Goal: Task Accomplishment & Management: Manage account settings

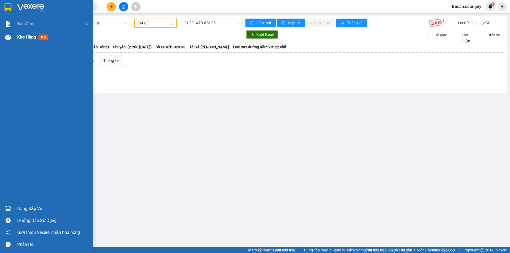
drag, startPoint x: 4, startPoint y: 40, endPoint x: 14, endPoint y: 37, distance: 10.5
click at [4, 40] on div at bounding box center [7, 37] width 9 height 9
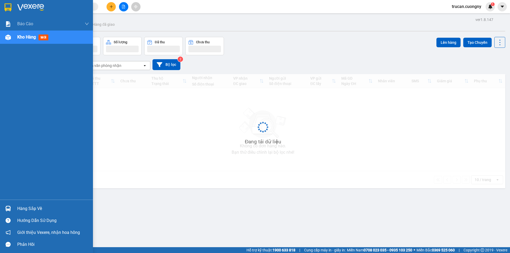
click at [15, 37] on div "Kho hàng mới" at bounding box center [46, 37] width 93 height 13
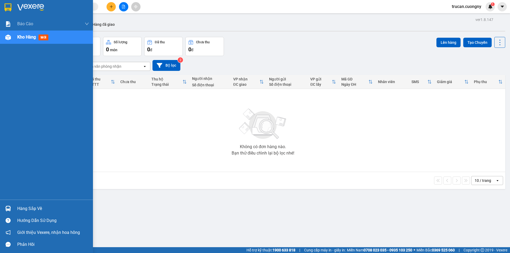
click at [48, 32] on div "Kho hàng mới" at bounding box center [53, 37] width 72 height 13
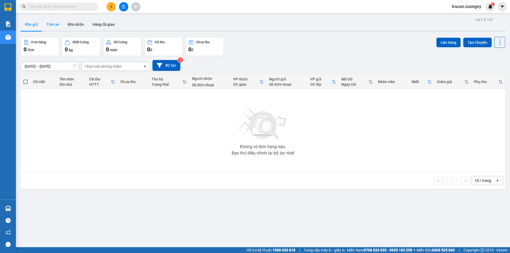
click at [54, 26] on button "Trên xe" at bounding box center [52, 24] width 21 height 13
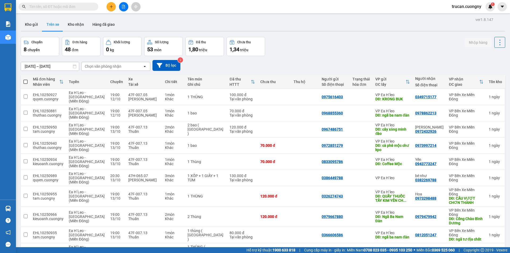
click at [118, 67] on div "Chọn văn phòng nhận" at bounding box center [103, 66] width 37 height 5
click at [100, 88] on span "VP Bến Xe Miền Đông" at bounding box center [105, 87] width 39 height 5
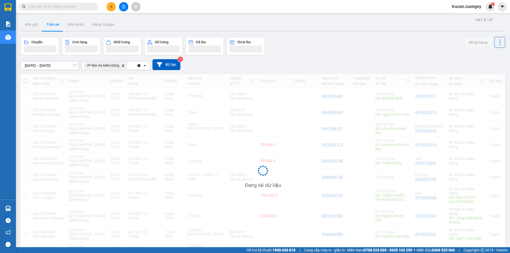
click at [28, 65] on input "[DATE] – [DATE]" at bounding box center [50, 65] width 58 height 9
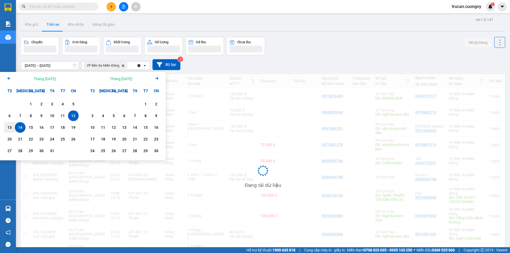
click at [15, 129] on div "14" at bounding box center [20, 127] width 11 height 11
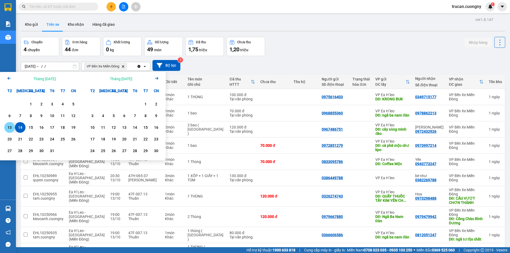
click at [10, 126] on div "13" at bounding box center [9, 127] width 7 height 6
type input "13/10/2025 – 14/10/2025"
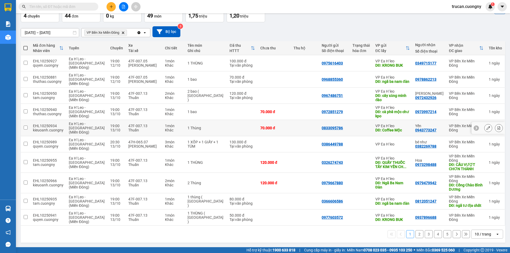
scroll to position [34, 0]
drag, startPoint x: 483, startPoint y: 233, endPoint x: 482, endPoint y: 230, distance: 3.4
click at [483, 233] on div "10 / trang" at bounding box center [483, 234] width 16 height 5
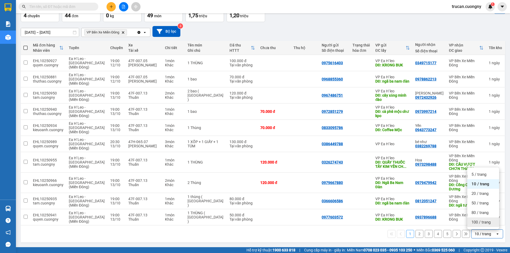
click at [474, 223] on span "100 / trang" at bounding box center [481, 222] width 19 height 5
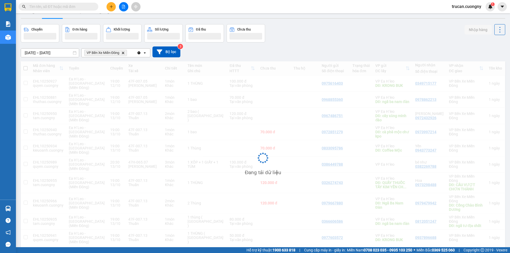
scroll to position [0, 0]
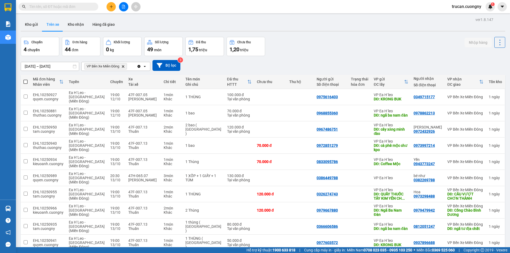
click at [32, 82] on th "Mã đơn hàng Nhân viên" at bounding box center [48, 82] width 36 height 14
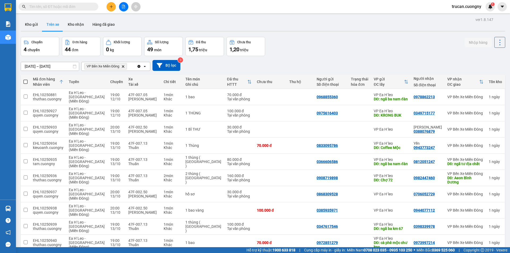
click at [26, 83] on span at bounding box center [25, 82] width 4 height 4
click at [26, 79] on input "checkbox" at bounding box center [26, 79] width 0 height 0
checkbox input "true"
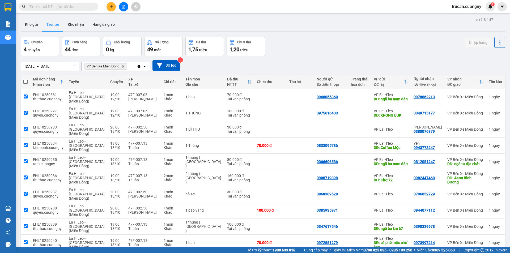
checkbox input "true"
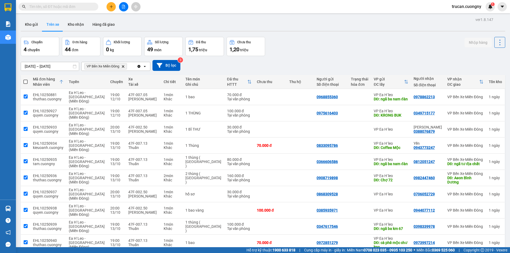
checkbox input "true"
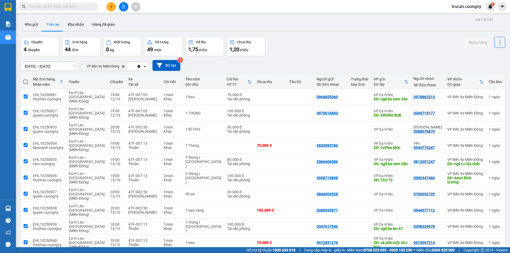
checkbox input "true"
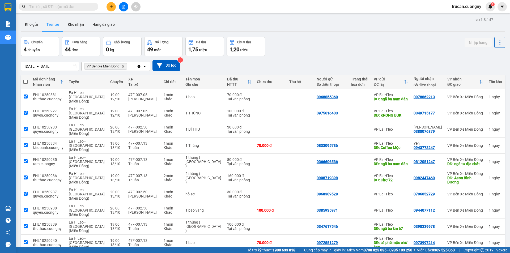
checkbox input "true"
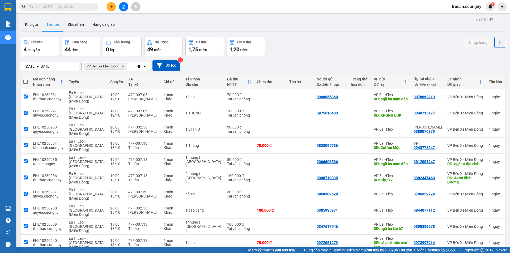
checkbox input "true"
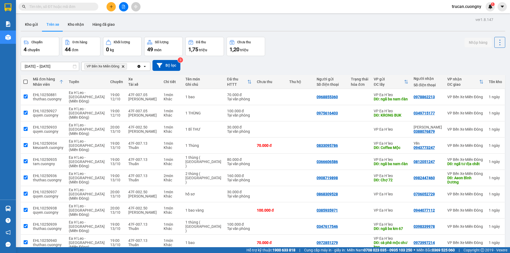
checkbox input "true"
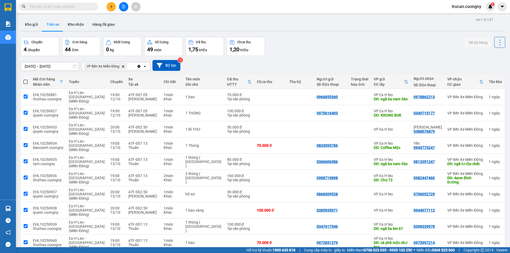
checkbox input "true"
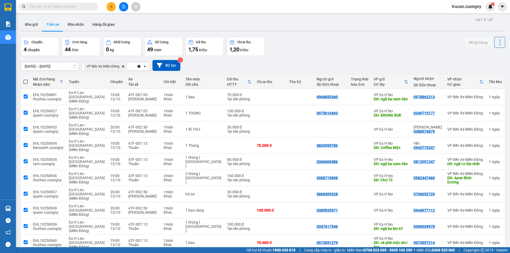
checkbox input "true"
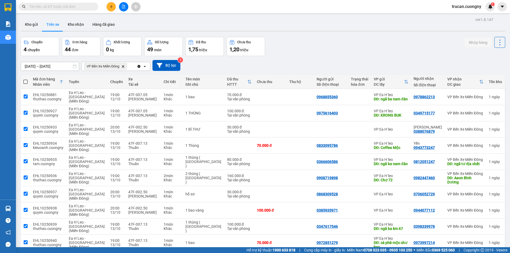
checkbox input "true"
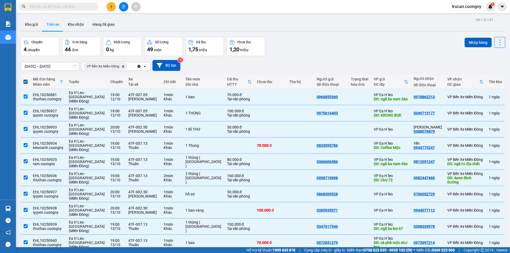
click at [60, 83] on icon at bounding box center [61, 82] width 4 height 4
checkbox input "false"
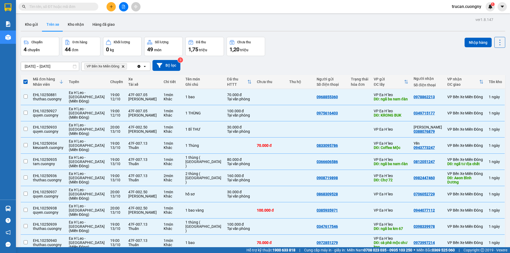
checkbox input "false"
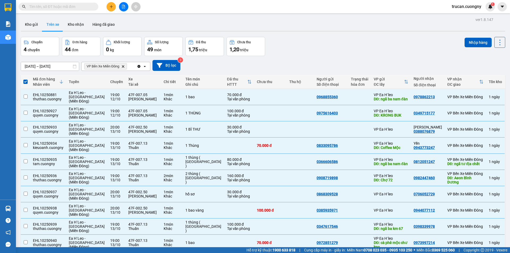
checkbox input "false"
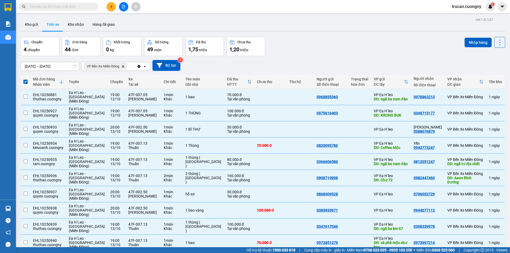
checkbox input "false"
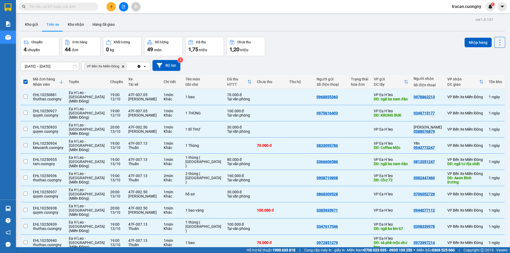
checkbox input "false"
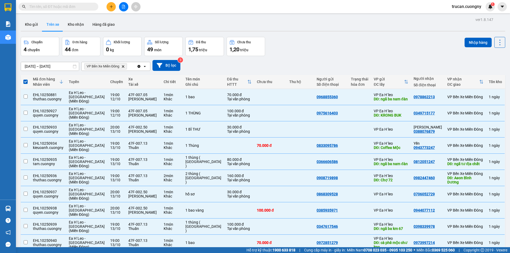
checkbox input "false"
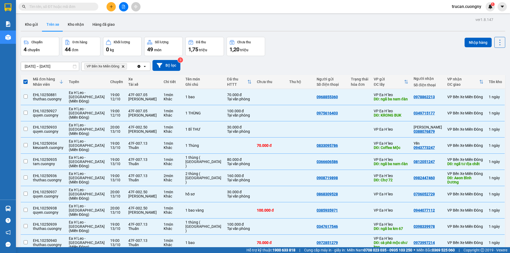
checkbox input "false"
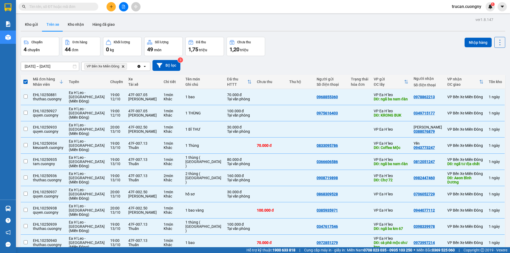
checkbox input "false"
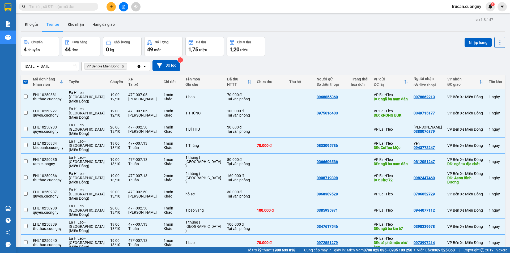
checkbox input "false"
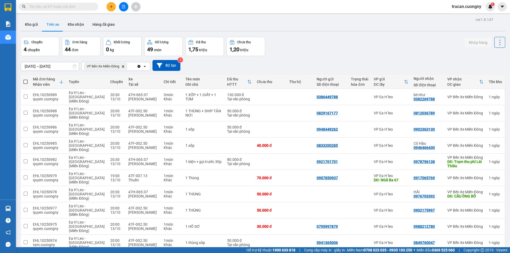
click at [27, 82] on span at bounding box center [25, 82] width 4 height 4
click at [26, 79] on input "checkbox" at bounding box center [26, 79] width 0 height 0
checkbox input "true"
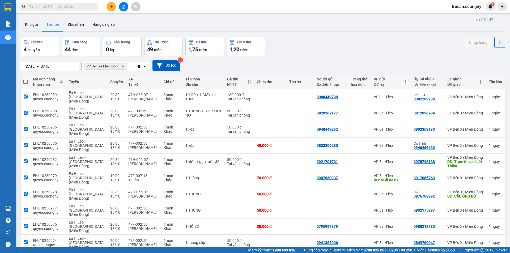
checkbox input "true"
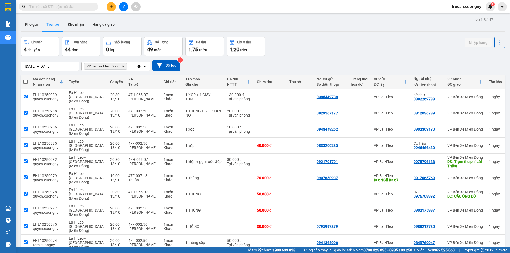
checkbox input "true"
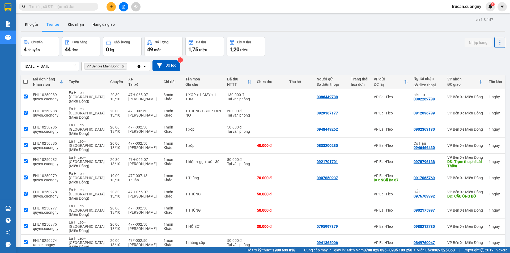
checkbox input "true"
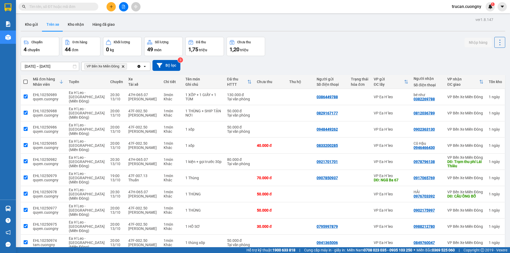
checkbox input "true"
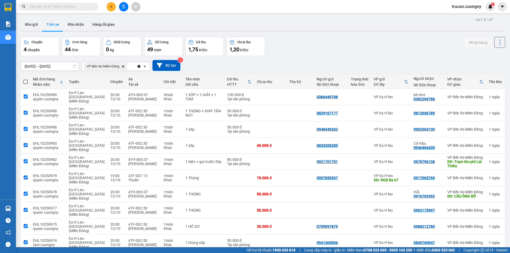
checkbox input "true"
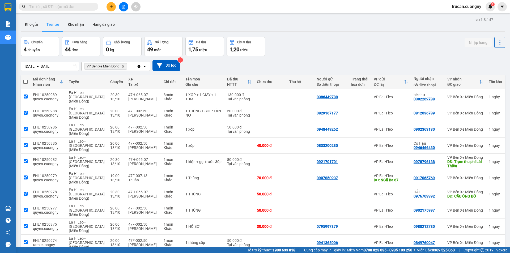
checkbox input "true"
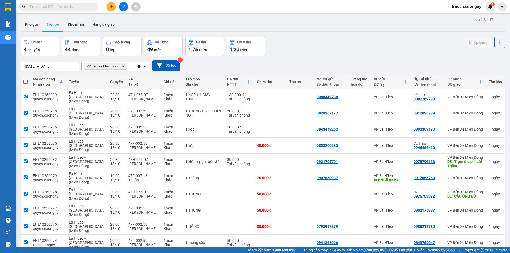
checkbox input "true"
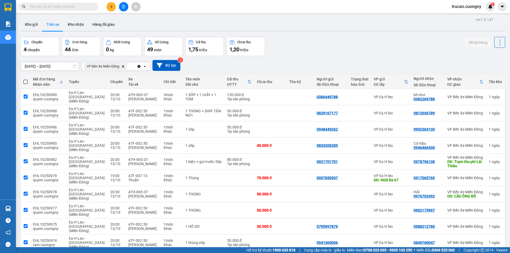
checkbox input "true"
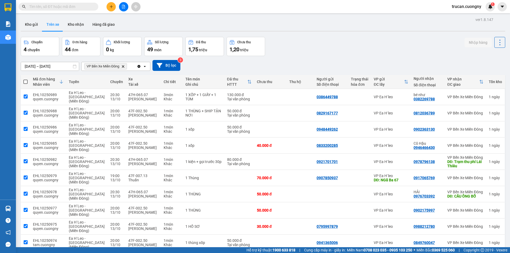
checkbox input "true"
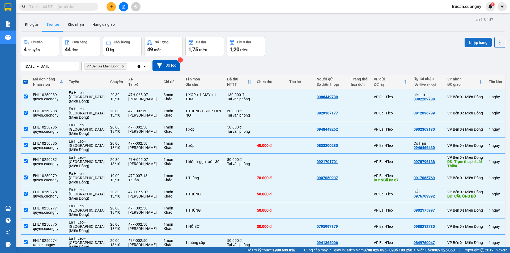
click at [467, 45] on button "Nhập hàng" at bounding box center [478, 43] width 27 height 10
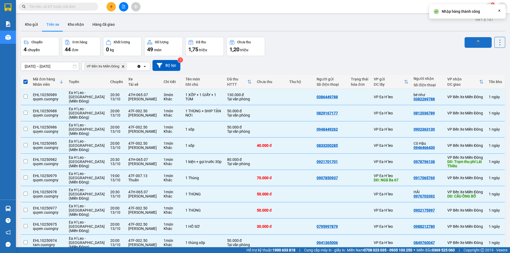
checkbox input "false"
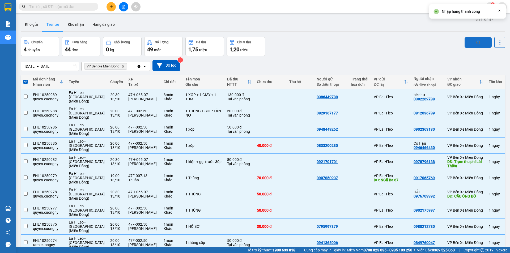
checkbox input "false"
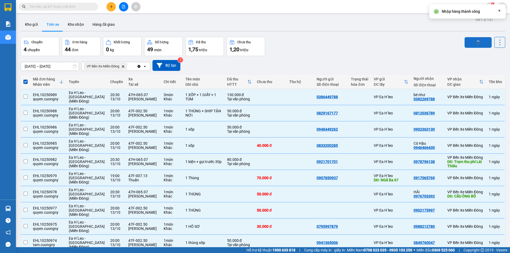
checkbox input "false"
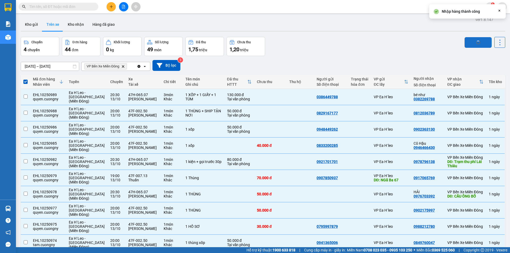
checkbox input "false"
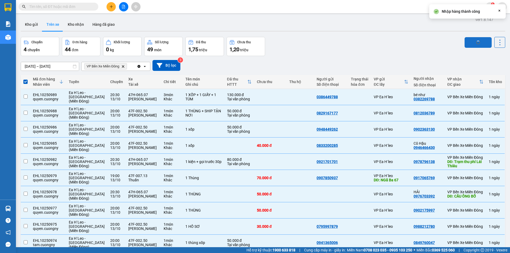
checkbox input "false"
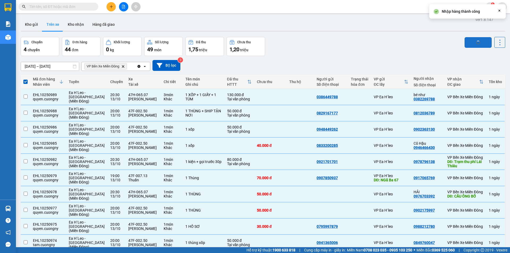
checkbox input "false"
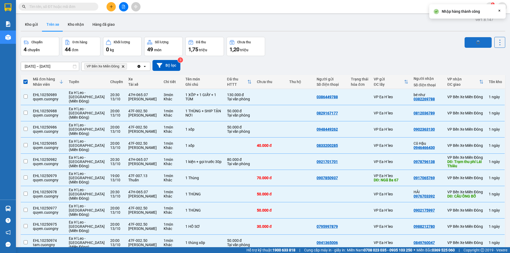
checkbox input "false"
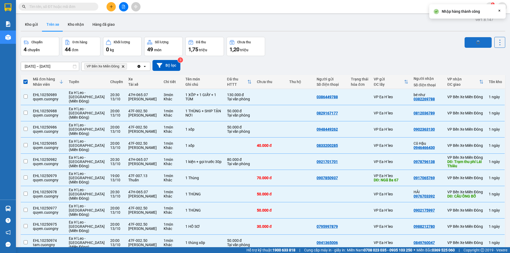
checkbox input "false"
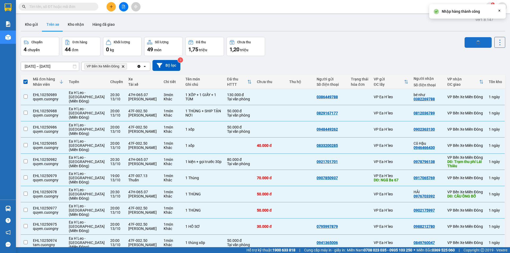
checkbox input "false"
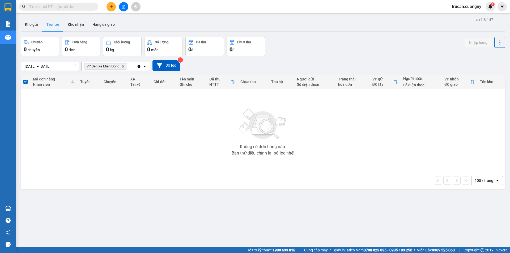
drag, startPoint x: 29, startPoint y: 22, endPoint x: 29, endPoint y: 36, distance: 14.6
click at [29, 23] on button "Kho gửi" at bounding box center [32, 24] width 22 height 13
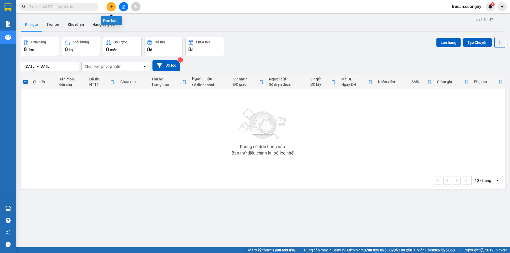
click at [112, 7] on icon "plus" at bounding box center [111, 6] width 3 height 0
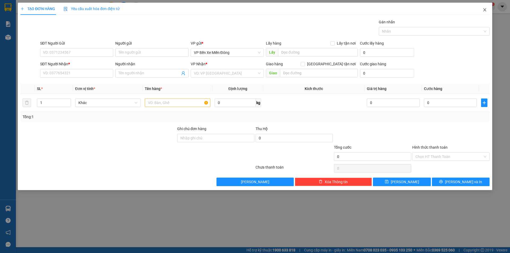
click at [485, 9] on icon "close" at bounding box center [485, 10] width 4 height 4
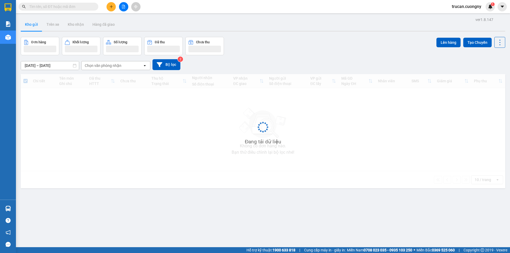
click at [55, 5] on input "text" at bounding box center [60, 7] width 63 height 6
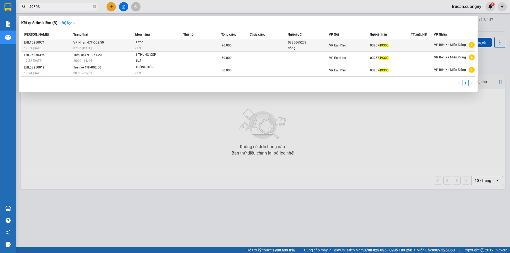
type input "49303"
click at [105, 42] on td "VP Nhận 47F-002.50 07:44 - 14/10" at bounding box center [103, 45] width 63 height 12
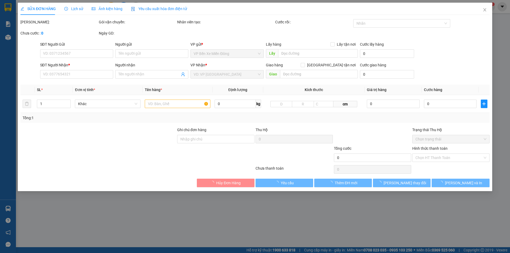
type input "0335665279"
type input "đồng"
type input "0325749303"
type input "90.000"
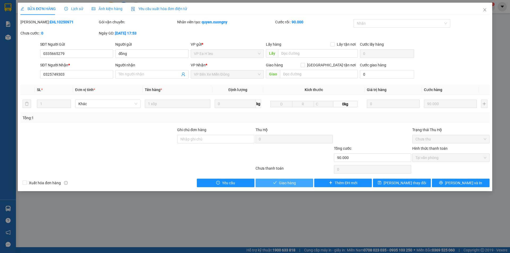
click at [282, 183] on span "Giao hàng" at bounding box center [287, 183] width 17 height 6
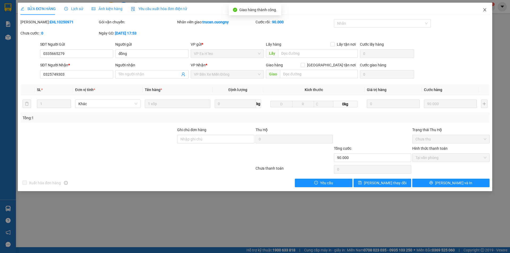
click at [486, 9] on icon "close" at bounding box center [485, 9] width 3 height 3
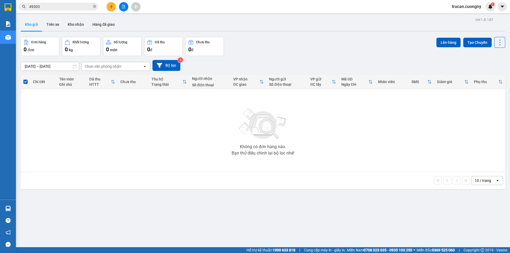
click at [77, 6] on input "49303" at bounding box center [60, 7] width 63 height 6
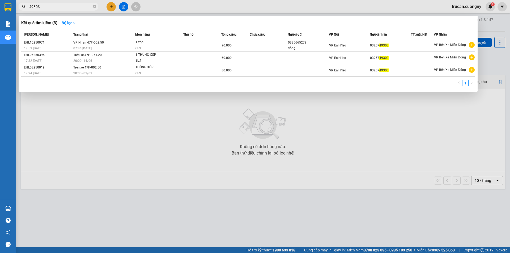
click at [77, 6] on input "49303" at bounding box center [60, 7] width 63 height 6
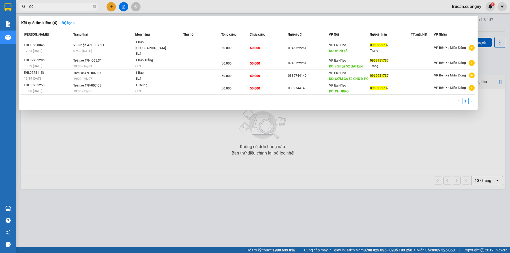
type input "0"
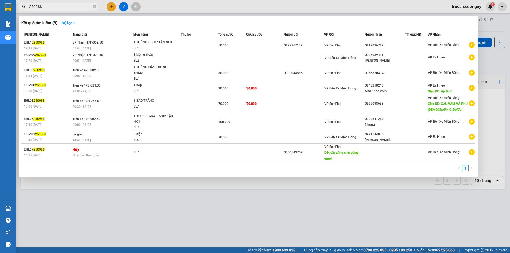
click at [414, 207] on div at bounding box center [255, 126] width 510 height 253
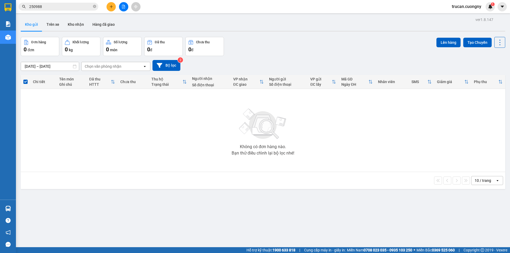
click at [50, 6] on input "250988" at bounding box center [60, 7] width 63 height 6
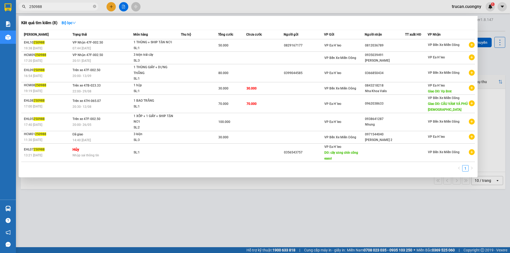
drag, startPoint x: 50, startPoint y: 6, endPoint x: 49, endPoint y: -1, distance: 6.5
click at [49, 0] on html "Kết quả tìm kiếm ( 8 ) Bộ lọc Mã ĐH Trạng thái Món hàng Thu hộ Tổng cước Chưa c…" at bounding box center [255, 126] width 510 height 253
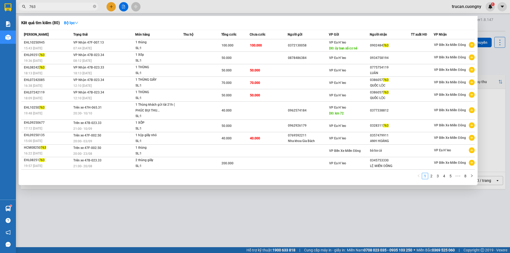
type input "763"
click at [200, 206] on div at bounding box center [255, 126] width 510 height 253
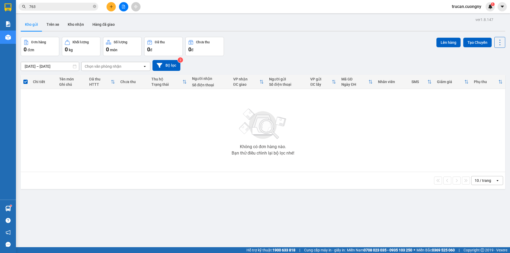
click at [83, 6] on input "763" at bounding box center [60, 7] width 63 height 6
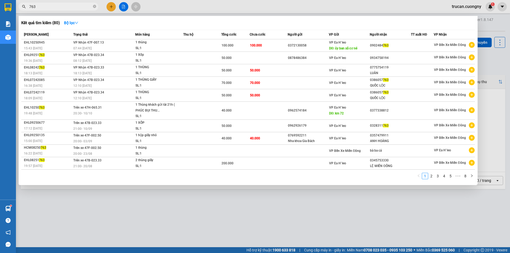
click at [83, 6] on input "763" at bounding box center [60, 7] width 63 height 6
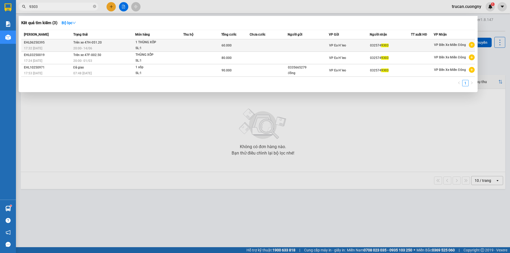
type input "9303"
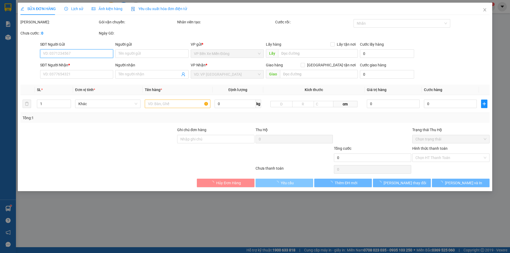
type input "0325749303"
type input "60.000"
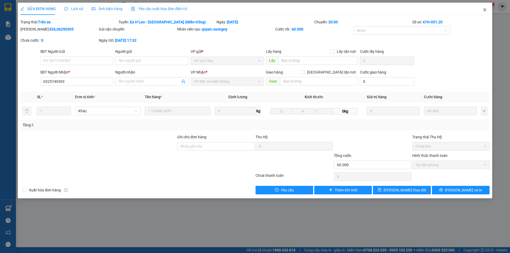
click at [485, 10] on icon "close" at bounding box center [485, 9] width 3 height 3
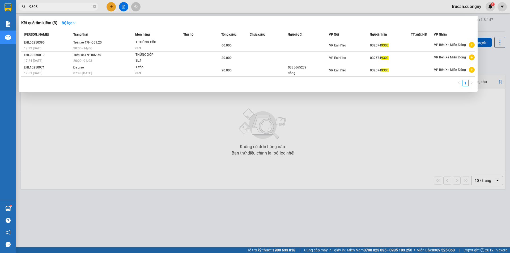
click at [65, 7] on input "9303" at bounding box center [60, 7] width 63 height 6
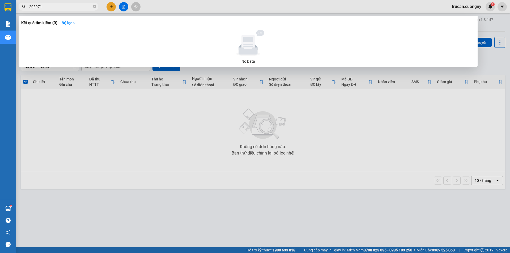
click at [35, 7] on input "205971" at bounding box center [60, 7] width 63 height 6
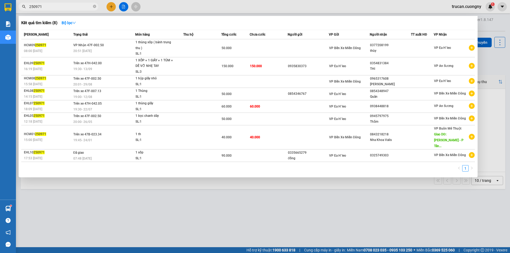
click at [67, 5] on input "250971" at bounding box center [60, 7] width 63 height 6
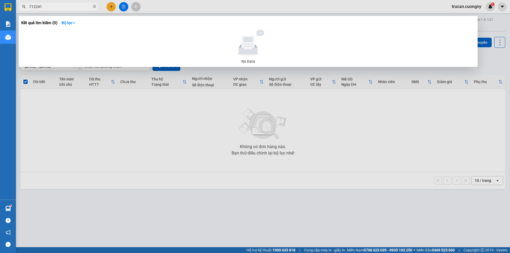
click at [31, 7] on input "712241" at bounding box center [60, 7] width 63 height 6
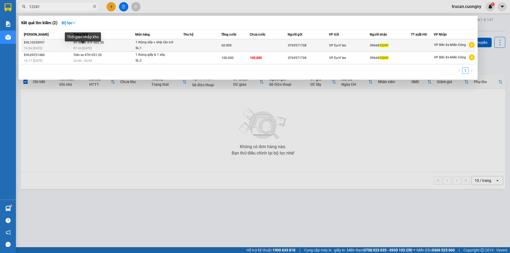
type input "12241"
click at [88, 46] on div "07:44 - 14/10" at bounding box center [104, 48] width 62 height 6
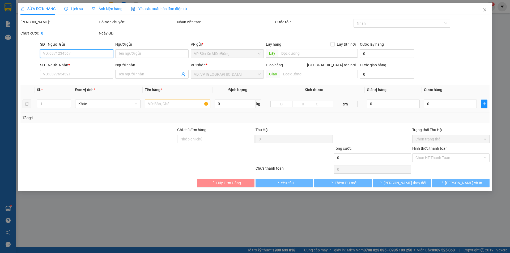
type input "0769571708"
type input "0966812241"
type input "60.000"
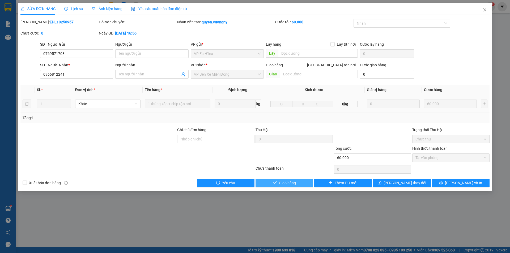
click at [289, 185] on span "Giao hàng" at bounding box center [287, 183] width 17 height 6
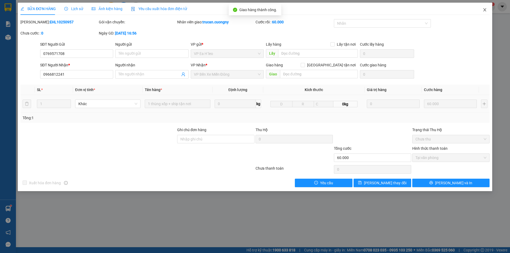
click at [489, 9] on span "Close" at bounding box center [485, 10] width 15 height 15
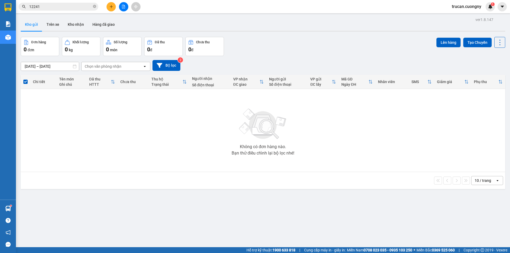
click at [73, 7] on input "12241" at bounding box center [60, 7] width 63 height 6
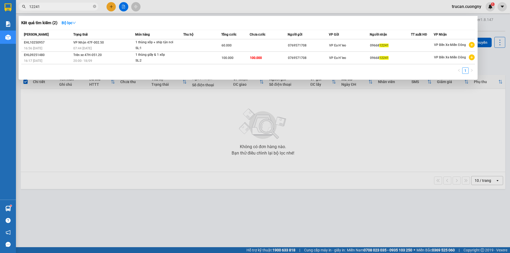
click at [73, 7] on input "12241" at bounding box center [60, 7] width 63 height 6
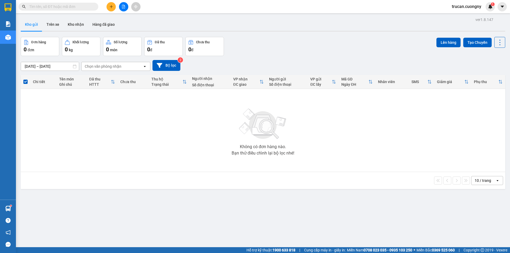
type input "0"
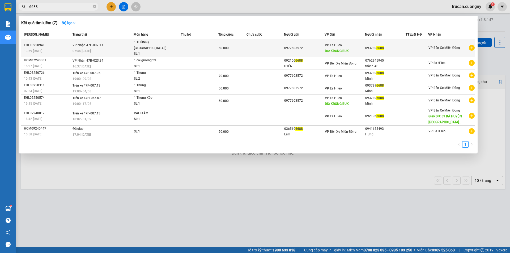
type input "6688"
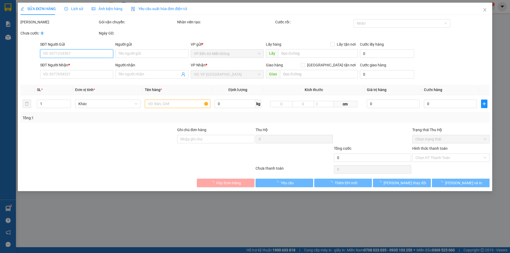
type input "0977603572"
type input "KRONG BUK"
type input "0937896688"
type input "50.000"
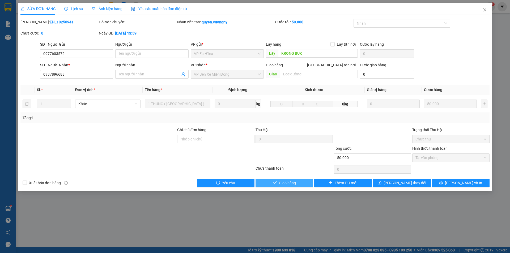
click at [290, 184] on span "Giao hàng" at bounding box center [287, 183] width 17 height 6
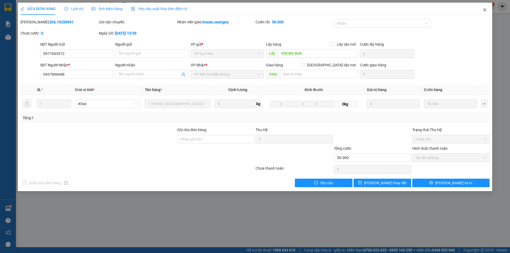
click at [485, 8] on icon "close" at bounding box center [485, 10] width 4 height 4
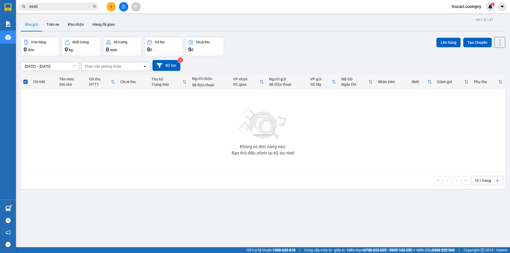
click at [42, 7] on input "6688" at bounding box center [60, 7] width 63 height 6
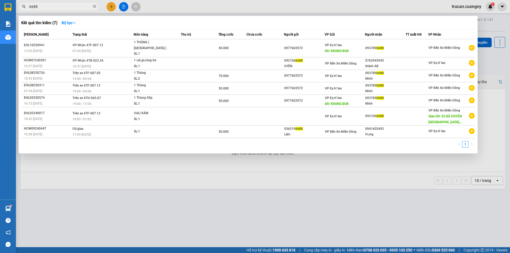
click at [42, 7] on input "6688" at bounding box center [60, 7] width 63 height 6
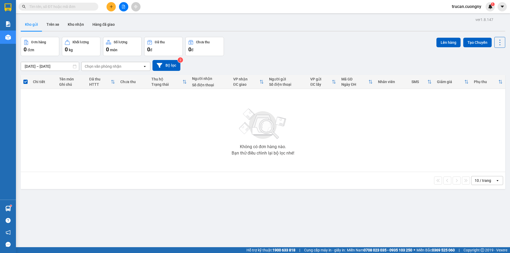
click at [68, 2] on div "Kết quả tìm kiếm ( 7 ) Bộ lọc Mã ĐH Trạng thái Món hàng Thu hộ Tổng cước Chưa c…" at bounding box center [255, 6] width 510 height 13
click at [64, 7] on input "text" at bounding box center [60, 7] width 63 height 6
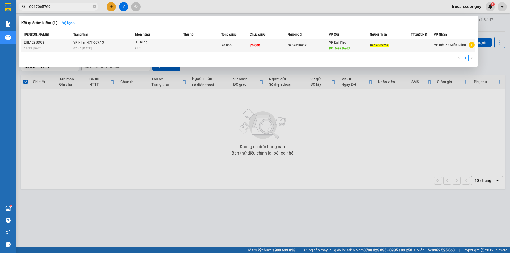
type input "0917065769"
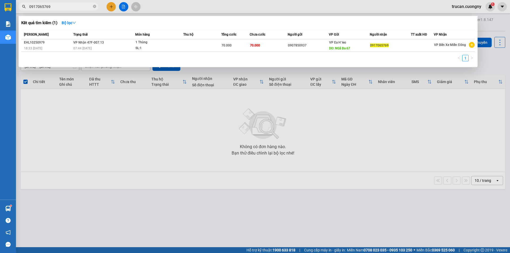
click at [211, 40] on td at bounding box center [202, 45] width 38 height 12
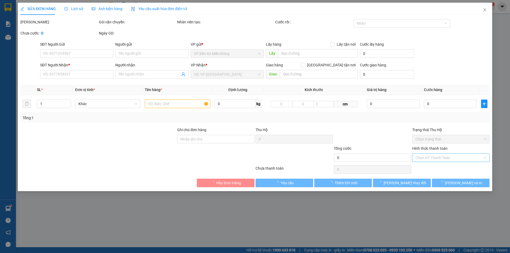
type input "0907850937"
type input "NGã Ba 67"
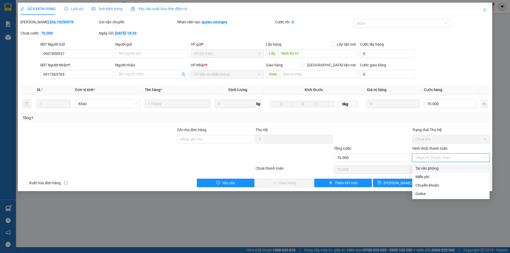
click at [422, 171] on div "Tại văn phòng" at bounding box center [451, 169] width 71 height 6
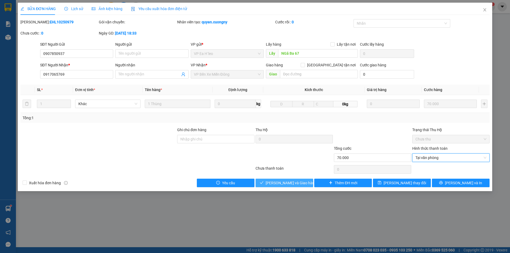
click at [279, 185] on span "Lưu và Giao hàng" at bounding box center [291, 183] width 51 height 6
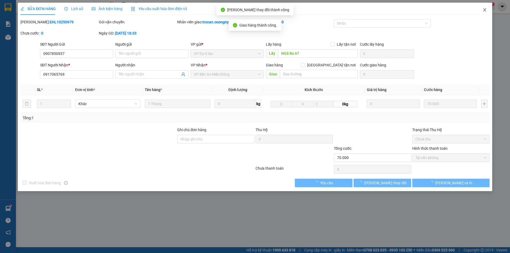
click at [487, 10] on icon "close" at bounding box center [485, 10] width 4 height 4
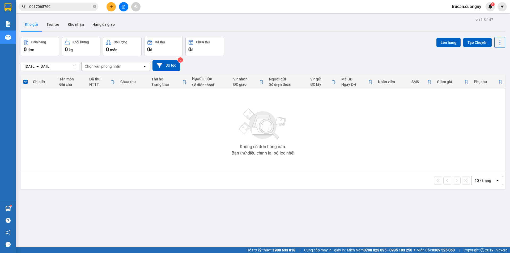
click at [60, 11] on div "Kết quả tìm kiếm ( 1 ) Bộ lọc Mã ĐH Trạng thái Món hàng Thu hộ Tổng cước Chưa c…" at bounding box center [52, 6] width 104 height 9
click at [61, 9] on input "0917065769" at bounding box center [60, 7] width 63 height 6
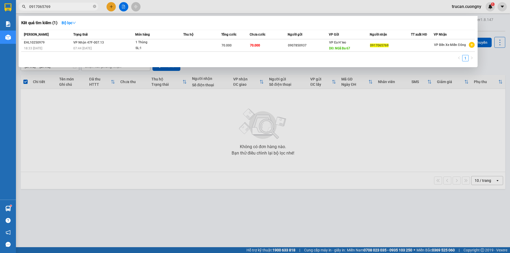
click at [61, 9] on input "0917065769" at bounding box center [60, 7] width 63 height 6
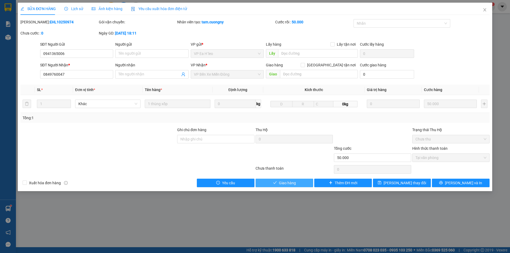
click at [285, 183] on span "Giao hàng" at bounding box center [287, 183] width 17 height 6
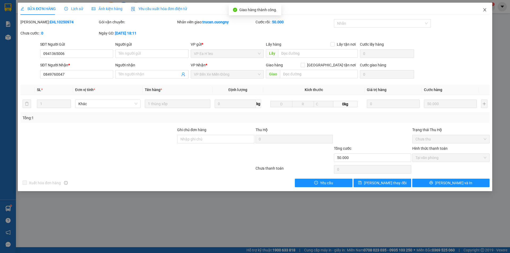
click at [486, 7] on span "Close" at bounding box center [485, 10] width 15 height 15
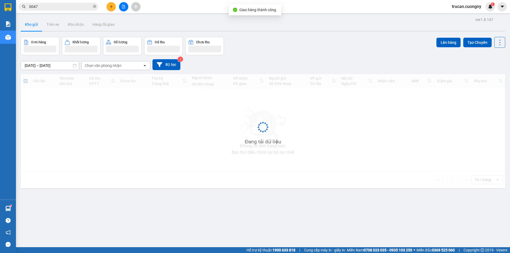
drag, startPoint x: 68, startPoint y: 15, endPoint x: 67, endPoint y: 12, distance: 2.7
click at [68, 14] on main "ver 1.8.147 Kho gửi Trên xe Kho nhận Hàng đã giao Đơn hàng Khối lượng Số lượng …" at bounding box center [255, 124] width 510 height 248
click at [68, 11] on div "Kết quả tìm kiếm ( 101 ) Bộ lọc Mã ĐH Trạng thái Món hàng Thu hộ Tổng cước Chưa…" at bounding box center [52, 6] width 104 height 9
click at [69, 8] on input "0047" at bounding box center [60, 7] width 63 height 6
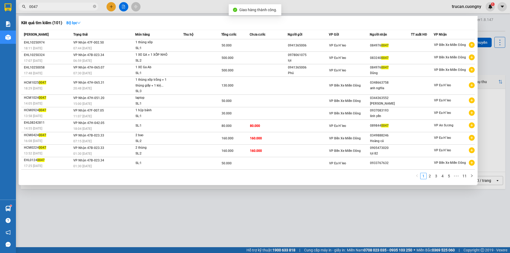
click at [69, 8] on input "0047" at bounding box center [60, 7] width 63 height 6
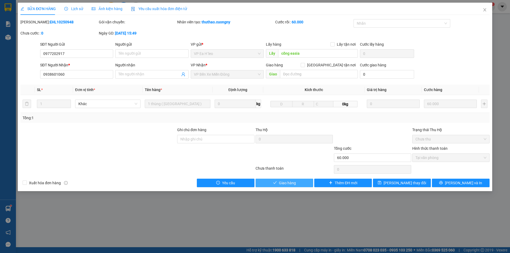
click at [286, 184] on span "Giao hàng" at bounding box center [287, 183] width 17 height 6
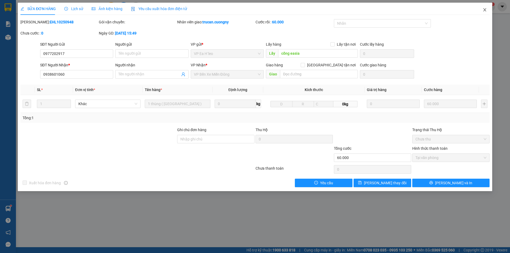
click at [485, 11] on icon "close" at bounding box center [485, 10] width 4 height 4
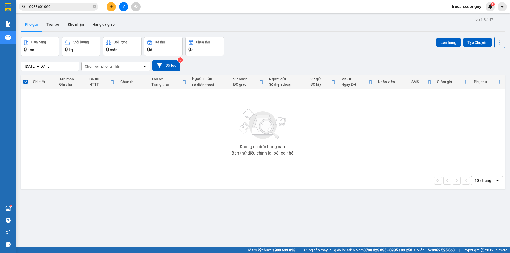
click at [66, 8] on input "0938601060" at bounding box center [60, 7] width 63 height 6
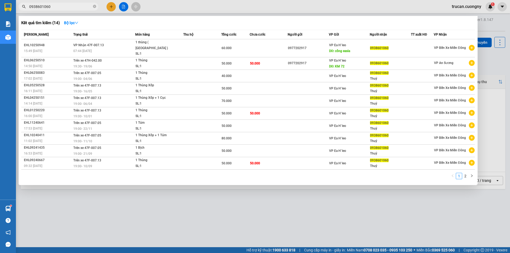
click at [66, 8] on input "0938601060" at bounding box center [60, 7] width 63 height 6
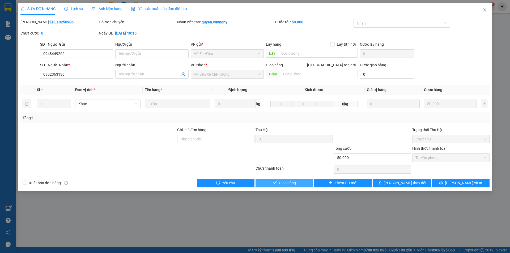
click at [283, 181] on span "Giao hàng" at bounding box center [287, 183] width 17 height 6
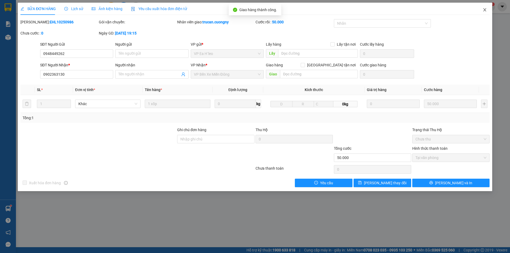
click at [483, 9] on icon "close" at bounding box center [485, 10] width 4 height 4
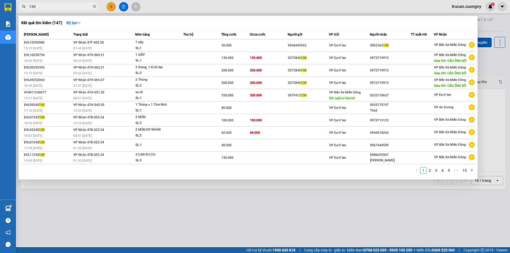
click at [70, 8] on input "130" at bounding box center [60, 7] width 63 height 6
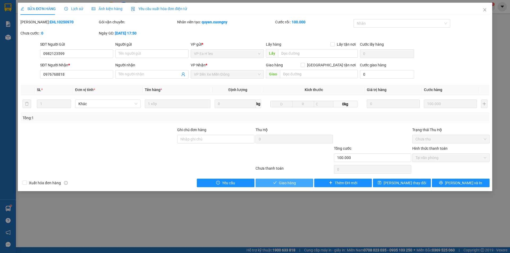
click at [290, 182] on span "Giao hàng" at bounding box center [287, 183] width 17 height 6
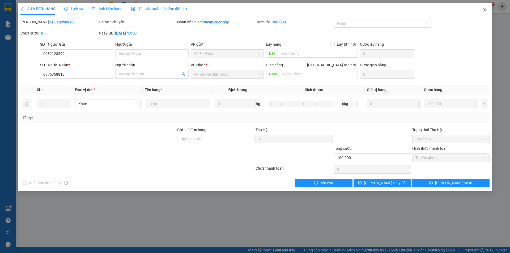
click at [479, 8] on span "Close" at bounding box center [485, 10] width 15 height 15
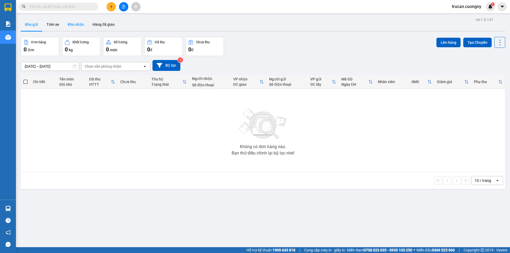
click at [73, 25] on button "Kho nhận" at bounding box center [76, 24] width 25 height 13
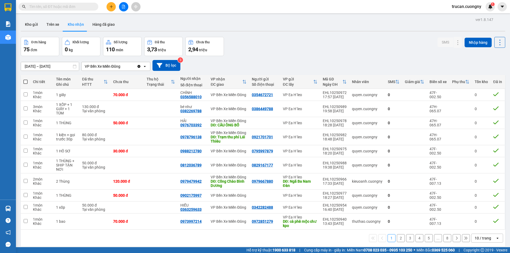
click at [292, 53] on div "Đơn hàng 75 đơn Khối lượng 0 kg Số lượng 110 món Đã thu 3,73 triệu Chưa thu 2,9…" at bounding box center [263, 46] width 485 height 19
click at [95, 6] on span at bounding box center [94, 7] width 3 height 6
click at [94, 8] on span at bounding box center [94, 7] width 3 height 6
click at [83, 7] on input "text" at bounding box center [60, 7] width 63 height 6
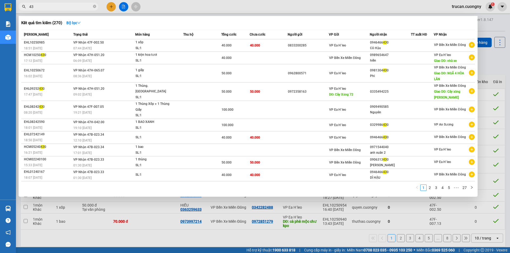
type input "4"
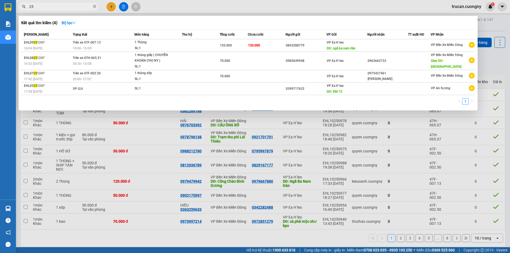
type input "2"
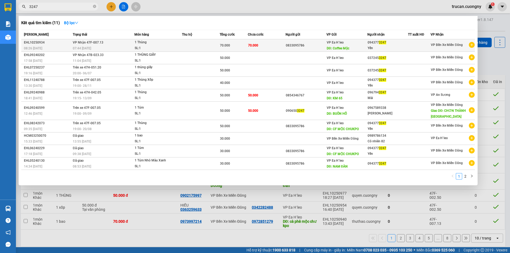
type input "3247"
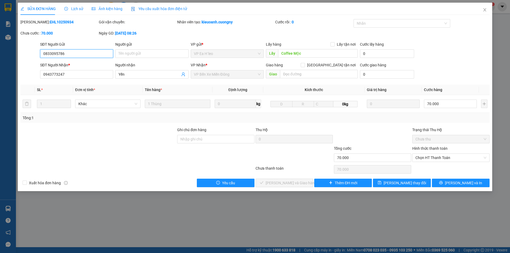
type input "0833095786"
type input "Coffee Mộc"
type input "0943773247"
type input "Yến"
type input "70.000"
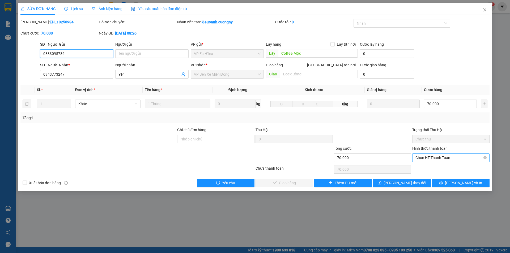
click at [446, 159] on span "Chọn HT Thanh Toán" at bounding box center [451, 158] width 71 height 8
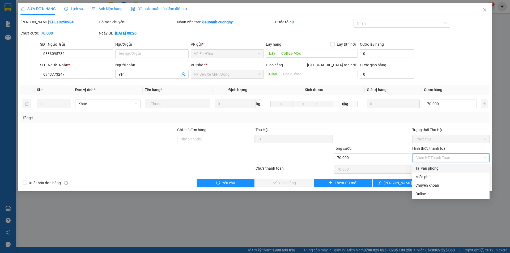
click at [429, 170] on div "Tại văn phòng" at bounding box center [451, 169] width 71 height 6
type input "0"
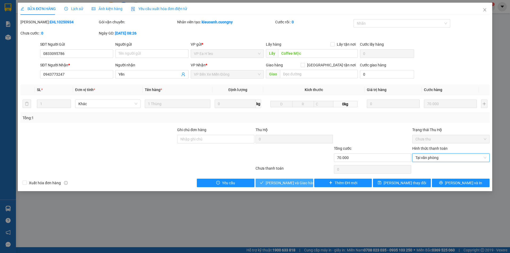
click at [307, 183] on button "[PERSON_NAME] và Giao hàng" at bounding box center [285, 183] width 58 height 9
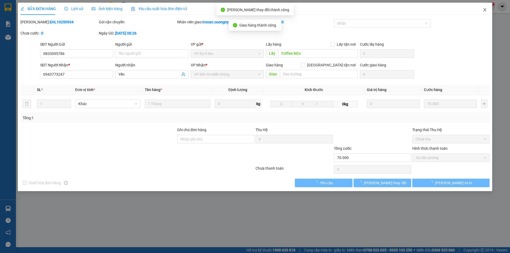
click at [487, 10] on icon "close" at bounding box center [485, 10] width 4 height 4
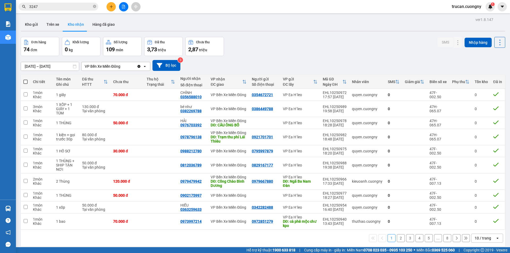
drag, startPoint x: 50, startPoint y: 2, endPoint x: 49, endPoint y: 7, distance: 5.4
click at [50, 2] on div "Kết quả tìm kiếm ( 11 ) Bộ lọc Mã ĐH Trạng thái Món hàng Thu hộ Tổng cước Chưa …" at bounding box center [52, 6] width 104 height 9
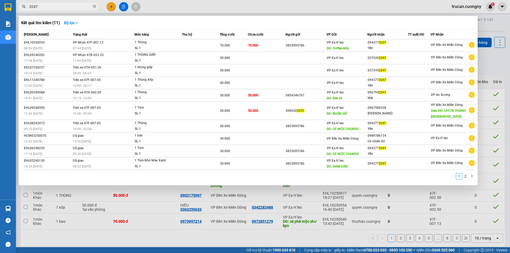
click at [49, 7] on input "3247" at bounding box center [60, 7] width 63 height 6
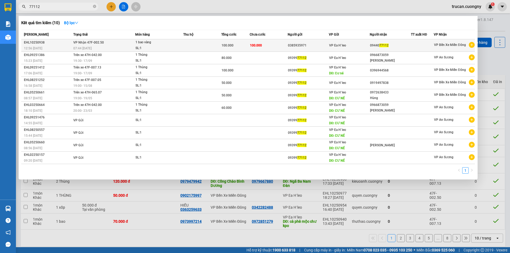
type input "77112"
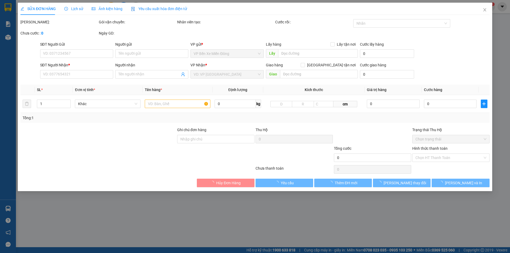
type input "0385935971"
type input "0944077112"
type input "100.000"
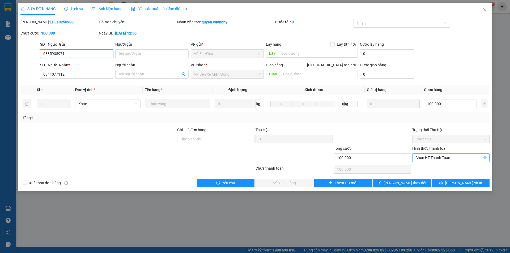
click at [440, 156] on span "Chọn HT Thanh Toán" at bounding box center [451, 158] width 71 height 8
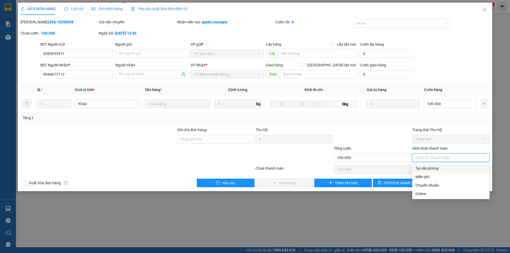
click at [430, 167] on div "Tại văn phòng" at bounding box center [451, 169] width 71 height 6
type input "0"
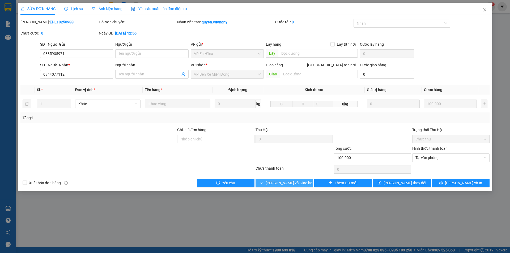
click at [300, 182] on span "Lưu và Giao hàng" at bounding box center [291, 183] width 51 height 6
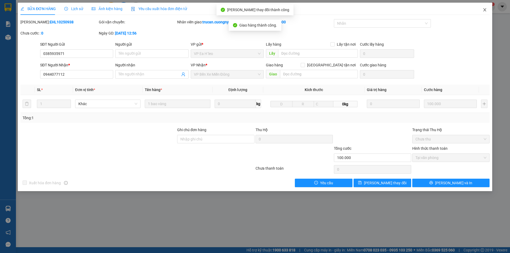
click at [486, 10] on icon "close" at bounding box center [485, 10] width 4 height 4
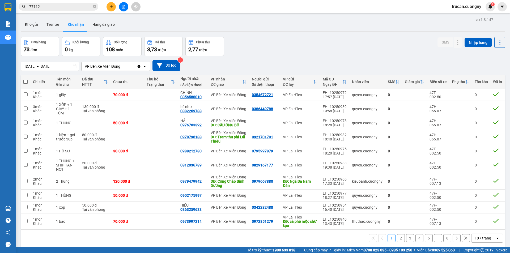
click at [288, 52] on div "Đơn hàng 73 đơn Khối lượng 0 kg Số lượng 108 món Đã thu 3,73 triệu Chưa thu 2,7…" at bounding box center [263, 46] width 485 height 19
click at [112, 6] on icon "plus" at bounding box center [112, 7] width 4 height 4
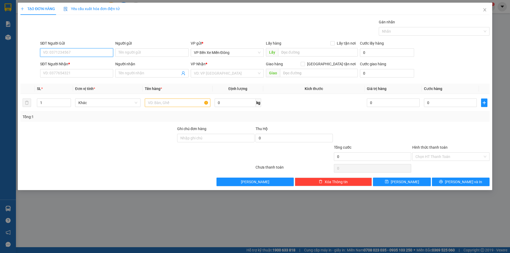
click at [74, 53] on input "SĐT Người Gửi" at bounding box center [76, 52] width 73 height 9
click at [86, 72] on input "SĐT Người Nhận *" at bounding box center [76, 73] width 73 height 9
type input "0"
click at [82, 49] on input "SĐT Người Gửi" at bounding box center [76, 52] width 73 height 9
type input "0393065178"
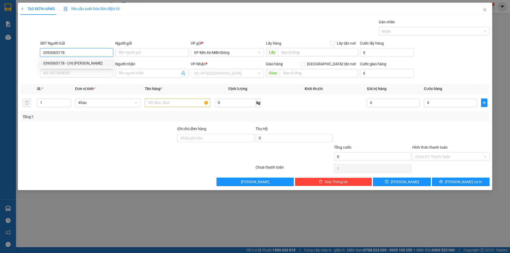
click at [76, 63] on div "0393065178 - CHỊ LAN" at bounding box center [76, 63] width 67 height 6
type input "CHỊ [PERSON_NAME]"
type input "512 giường"
type input "0385621395"
type input "LONG"
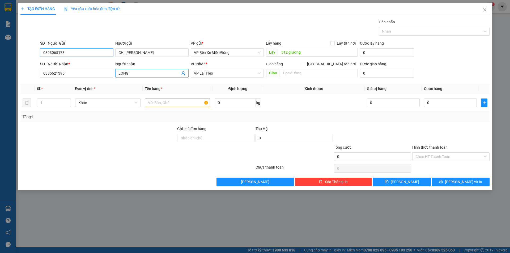
type input "0393065178"
click at [143, 75] on input "LONG" at bounding box center [149, 73] width 61 height 6
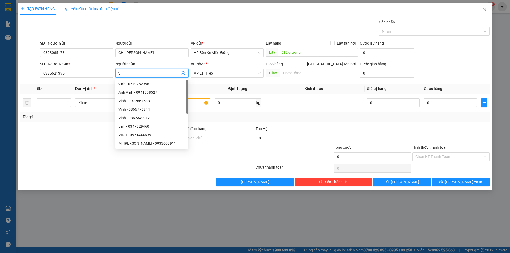
type input "v"
type input "VINH"
click at [72, 75] on input "0385621395" at bounding box center [76, 73] width 73 height 9
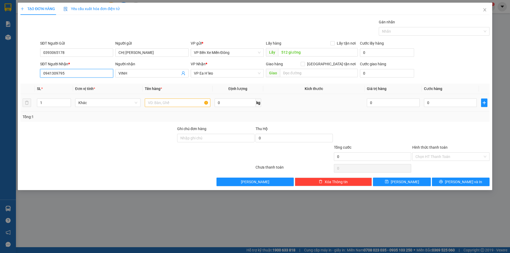
type input "0941309795"
click at [180, 104] on input "text" at bounding box center [178, 103] width 66 height 9
click at [45, 104] on input "1" at bounding box center [53, 103] width 33 height 8
type input "4"
click at [160, 105] on input "text" at bounding box center [178, 103] width 66 height 9
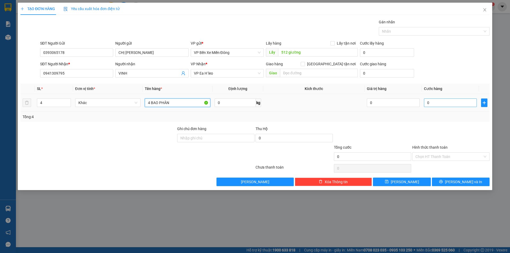
type input "4 BAO PHÂN"
click at [435, 104] on input "0" at bounding box center [450, 103] width 53 height 9
click at [441, 104] on input "0" at bounding box center [450, 103] width 53 height 9
type input "50"
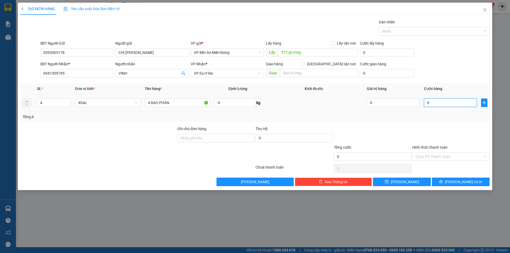
type input "50"
type input "500"
type input "5.000"
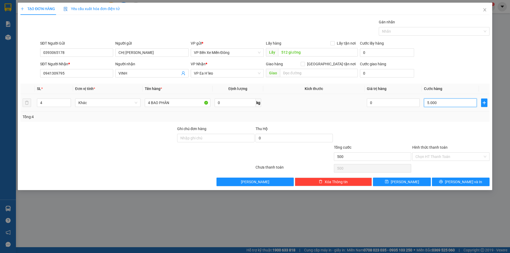
type input "5.000"
type input "50.000"
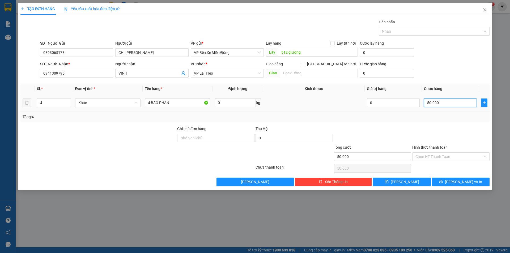
type input "5.000"
type input "500"
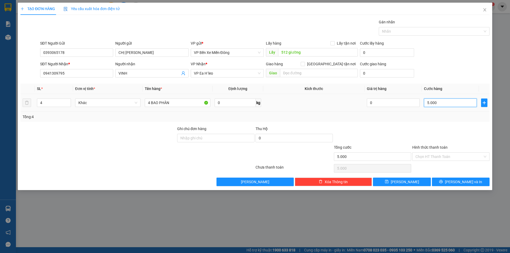
type input "500"
type input "50"
type input "5"
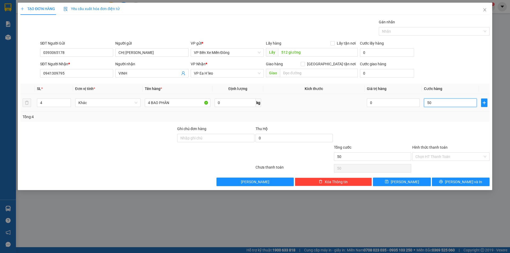
type input "5"
type input "0"
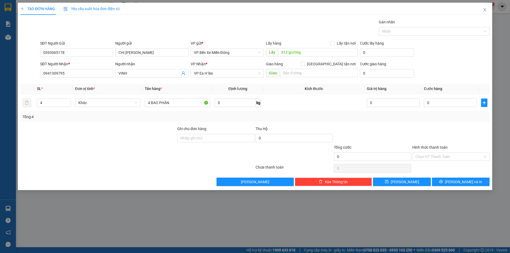
click at [362, 117] on div "Tổng: 4" at bounding box center [255, 117] width 465 height 6
click at [428, 104] on input "0" at bounding box center [450, 103] width 53 height 9
type input "2"
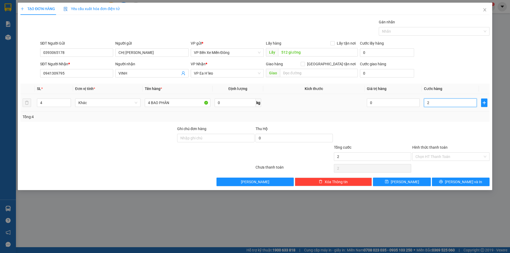
type input "20"
type input "200"
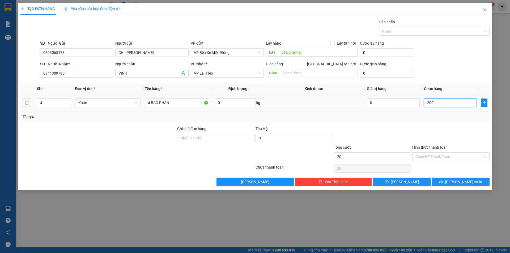
type input "200"
type input "2.000"
type input "20.000"
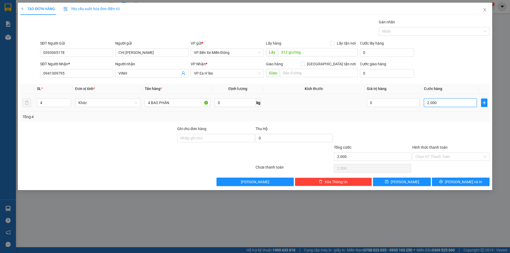
type input "20.000"
type input "200.000"
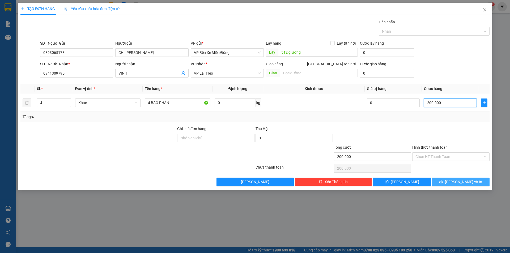
type input "200.000"
click at [455, 182] on button "Lưu và In" at bounding box center [461, 182] width 58 height 9
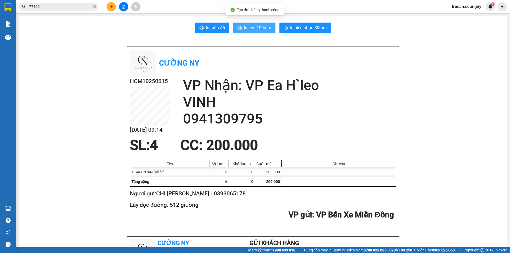
click at [251, 28] on span "In tem 100mm" at bounding box center [257, 27] width 27 height 7
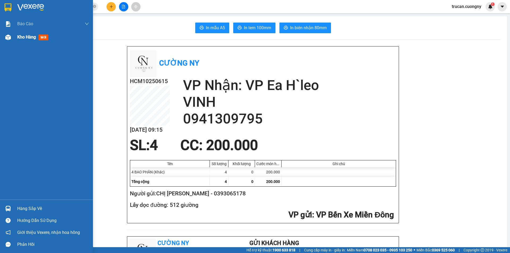
click at [31, 39] on span "Kho hàng" at bounding box center [26, 37] width 19 height 5
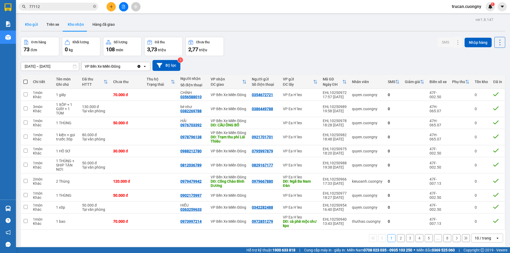
click at [34, 25] on button "Kho gửi" at bounding box center [32, 24] width 22 height 13
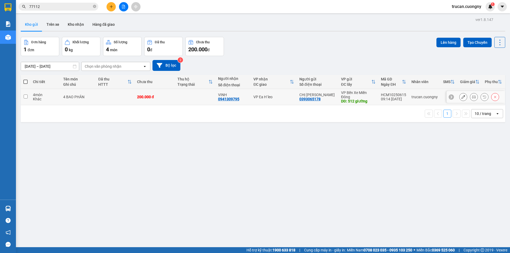
click at [462, 96] on icon at bounding box center [464, 97] width 4 height 4
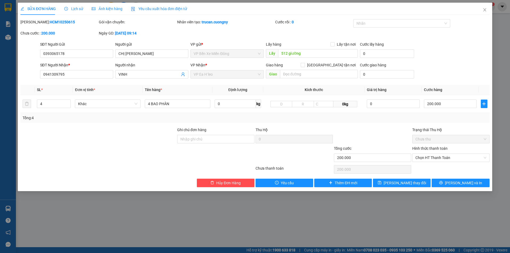
type input "0393065178"
type input "CHỊ [PERSON_NAME]"
type input "512 giường"
type input "0941309795"
type input "VINH"
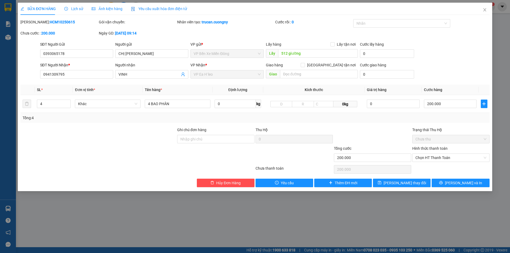
type input "200.000"
click at [309, 74] on input "text" at bounding box center [319, 74] width 78 height 9
type input "N"
type input "nhà xe"
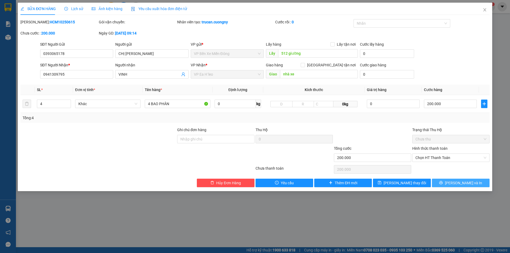
click at [443, 185] on span "printer" at bounding box center [442, 183] width 4 height 4
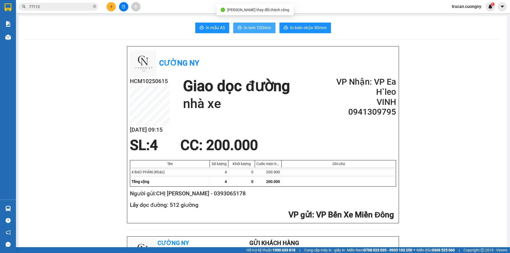
click at [261, 30] on span "In tem 100mm" at bounding box center [257, 27] width 27 height 7
click at [62, 7] on input "77112" at bounding box center [60, 7] width 63 height 6
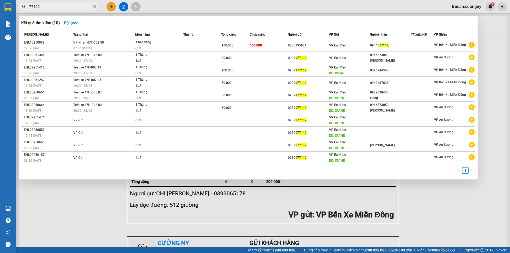
click at [61, 7] on input "77112" at bounding box center [60, 7] width 63 height 6
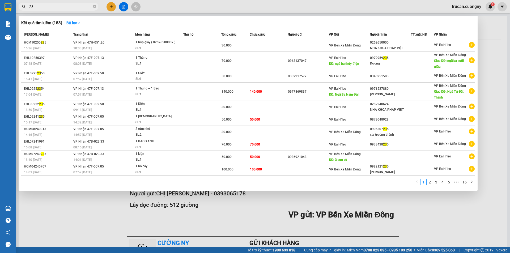
type input "2"
type input "0"
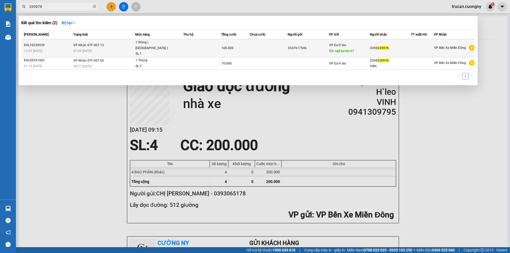
type input "339978"
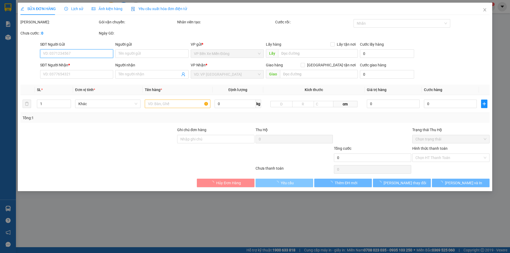
type input "0347617546"
type input "ngã ba km 67"
type input "0398339978"
type input "100.000"
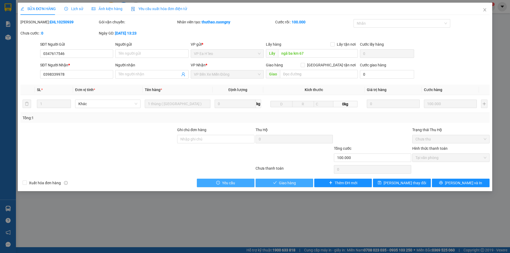
click at [290, 185] on span "Giao hàng" at bounding box center [287, 183] width 17 height 6
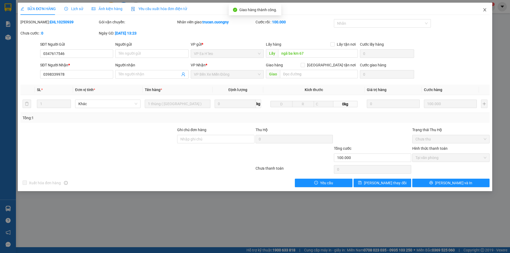
click at [485, 11] on icon "close" at bounding box center [485, 9] width 3 height 3
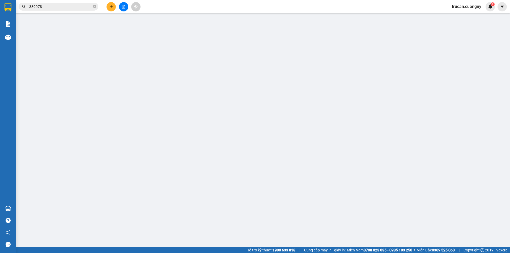
type input "0393065178"
type input "CHỊ [PERSON_NAME]"
type input "512 giường"
type input "0941309795"
type input "VINH"
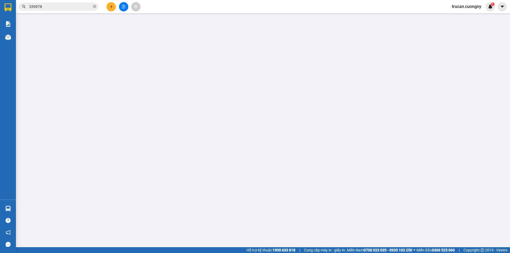
type input "nhà xe"
type input "200.000"
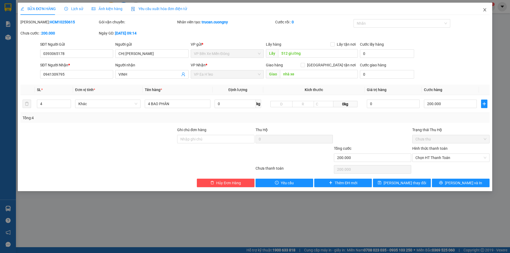
click at [484, 10] on icon "close" at bounding box center [485, 10] width 4 height 4
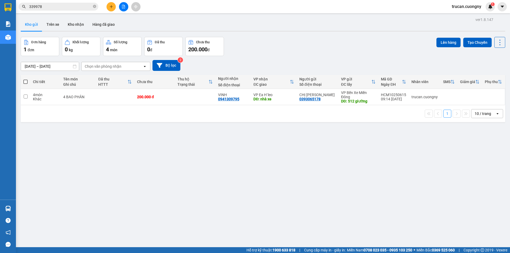
click at [161, 145] on div "ver 1.8.147 Kho gửi Trên xe Kho nhận Hàng đã giao Đơn hàng 1 đơn Khối lượng 0 k…" at bounding box center [263, 142] width 489 height 253
click at [113, 6] on icon "plus" at bounding box center [112, 7] width 4 height 4
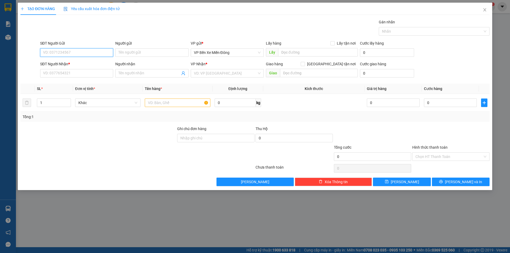
click at [65, 52] on input "SĐT Người Gửi" at bounding box center [76, 52] width 73 height 9
type input "0988212780"
click at [71, 71] on input "SĐT Người Nhận *" at bounding box center [76, 73] width 73 height 9
type input "0795997879"
click at [158, 76] on input "Người nhận" at bounding box center [149, 73] width 61 height 6
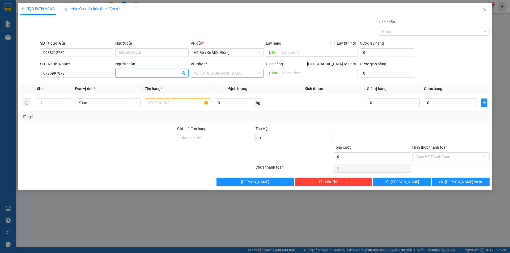
click at [231, 75] on input "search" at bounding box center [225, 73] width 63 height 8
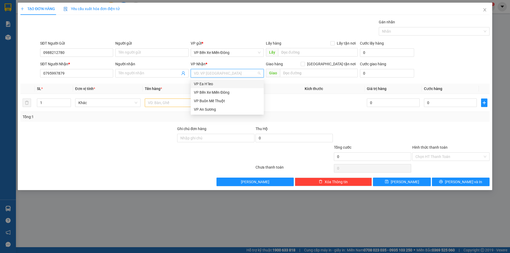
click at [221, 84] on div "VP Ea H`leo" at bounding box center [227, 84] width 67 height 6
click at [162, 104] on input "text" at bounding box center [178, 103] width 66 height 9
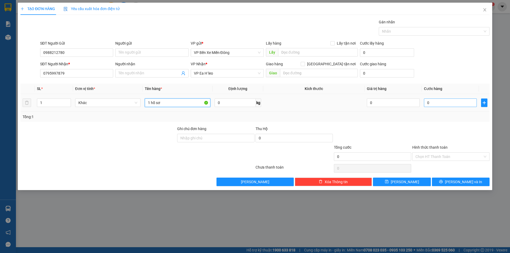
type input "1 hồ sơ"
click at [438, 102] on input "0" at bounding box center [450, 103] width 53 height 9
click at [442, 100] on input "0" at bounding box center [450, 103] width 53 height 9
type input "3"
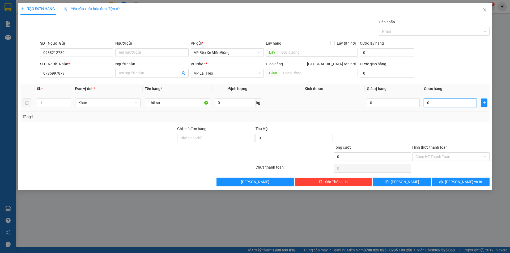
type input "3"
type input "30"
type input "300"
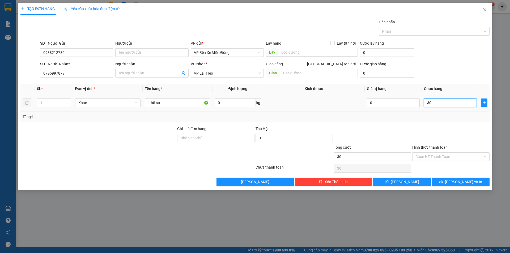
type input "300"
type input "3.000"
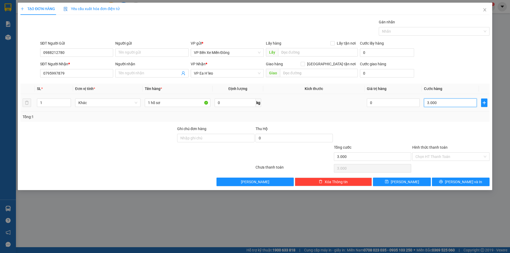
type input "30.000"
click at [455, 181] on button "Lưu và In" at bounding box center [461, 182] width 58 height 9
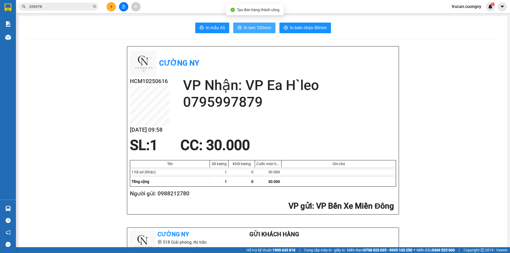
click at [248, 27] on span "In tem 100mm" at bounding box center [257, 27] width 27 height 7
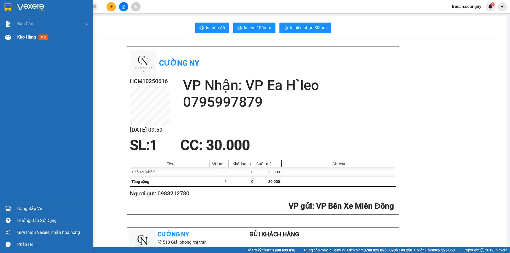
click at [12, 40] on div at bounding box center [7, 37] width 9 height 9
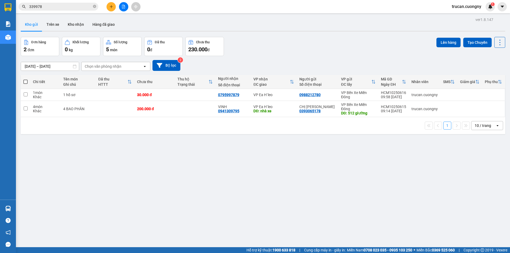
click at [49, 6] on input "339978" at bounding box center [60, 7] width 63 height 6
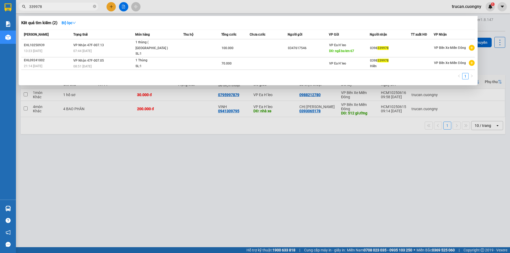
click at [49, 6] on input "339978" at bounding box center [60, 7] width 63 height 6
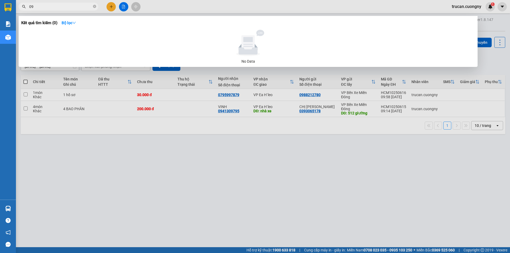
type input "0"
drag, startPoint x: 52, startPoint y: 5, endPoint x: 22, endPoint y: 5, distance: 30.3
click at [22, 5] on span "0978619696" at bounding box center [59, 7] width 80 height 8
type input "0978619696"
click at [114, 4] on div at bounding box center [255, 126] width 510 height 253
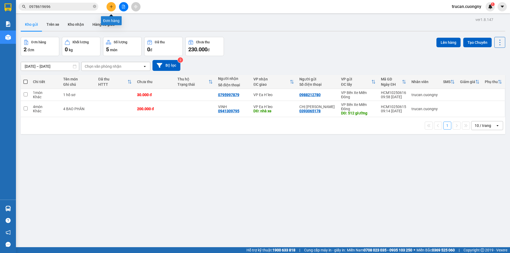
click at [112, 5] on icon "plus" at bounding box center [112, 7] width 4 height 4
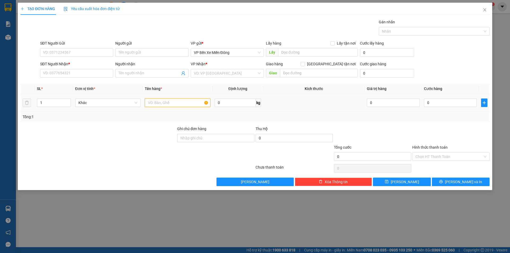
click at [170, 102] on input "text" at bounding box center [178, 103] width 66 height 9
type input "4 thùng"
click at [426, 106] on input "0" at bounding box center [450, 103] width 53 height 9
click at [78, 72] on input "SĐT Người Nhận *" at bounding box center [76, 73] width 73 height 9
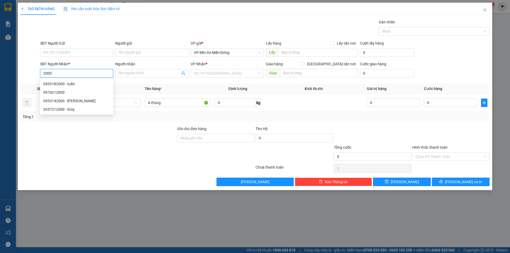
drag, startPoint x: 74, startPoint y: 73, endPoint x: 43, endPoint y: 76, distance: 31.5
click at [43, 76] on input "2000" at bounding box center [76, 73] width 73 height 9
type input "2000"
click at [429, 104] on input "0" at bounding box center [450, 103] width 53 height 9
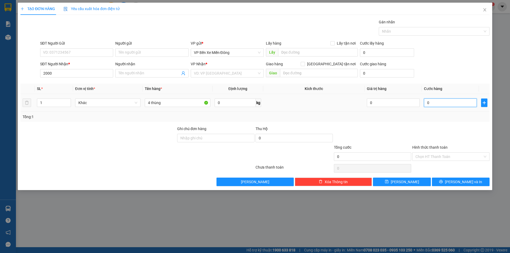
paste input "2.00"
type input "2.000"
type input "2.000.000"
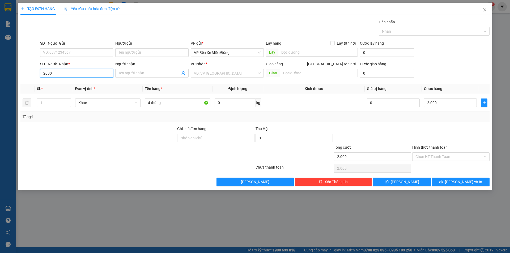
type input "2.000.000"
click at [61, 73] on input "2000" at bounding box center [76, 73] width 73 height 9
type input "2"
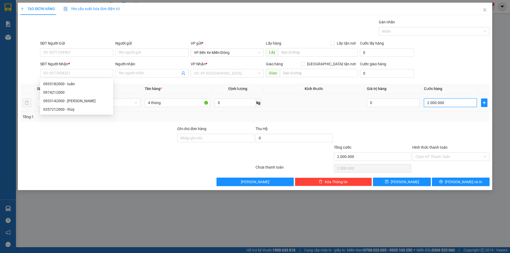
click at [444, 103] on input "2.000.000" at bounding box center [450, 103] width 53 height 9
click at [445, 103] on input "2.000.000" at bounding box center [450, 103] width 53 height 9
click at [449, 102] on input "2.000.000" at bounding box center [450, 103] width 53 height 9
type input "200.000"
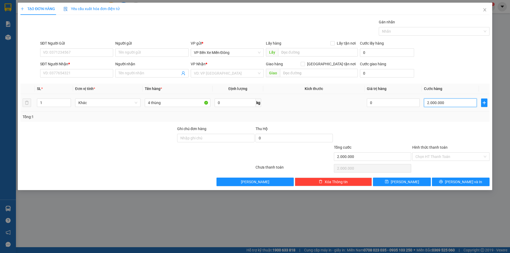
type input "200.000"
click at [244, 75] on input "search" at bounding box center [225, 73] width 63 height 8
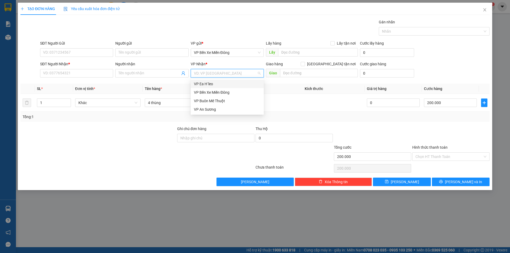
click at [234, 86] on div "VP Ea H`leo" at bounding box center [227, 84] width 67 height 6
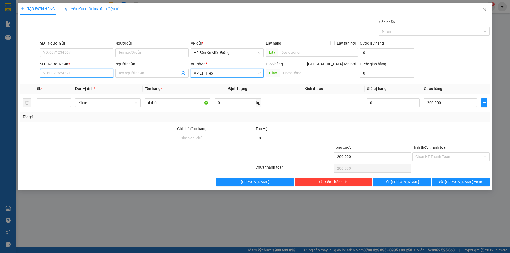
click at [100, 71] on input "SĐT Người Nhận *" at bounding box center [76, 73] width 73 height 9
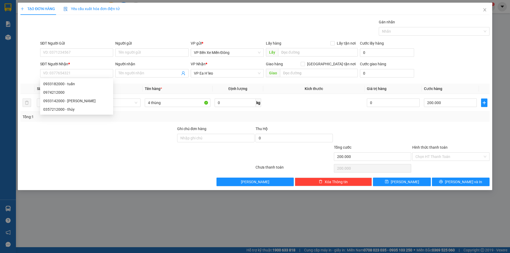
drag, startPoint x: 113, startPoint y: 141, endPoint x: 114, endPoint y: 139, distance: 2.9
click at [113, 140] on div at bounding box center [98, 135] width 157 height 19
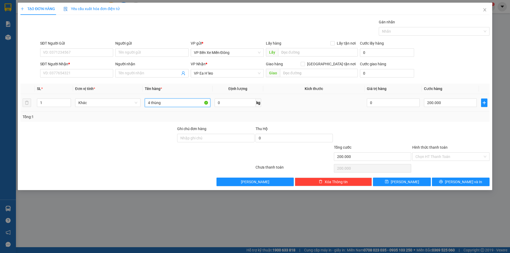
click at [153, 103] on input "4 thùng" at bounding box center [178, 103] width 66 height 9
click at [150, 102] on input "4 thùng" at bounding box center [178, 103] width 66 height 9
type input "5 thùng"
click at [91, 75] on input "SĐT Người Nhận *" at bounding box center [76, 73] width 73 height 9
drag, startPoint x: 52, startPoint y: 74, endPoint x: 42, endPoint y: 74, distance: 9.6
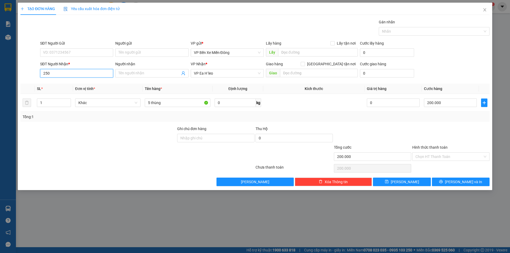
click at [42, 74] on input "250" at bounding box center [76, 73] width 73 height 9
type input "250"
click at [449, 104] on input "200.000" at bounding box center [450, 103] width 53 height 9
paste input "5"
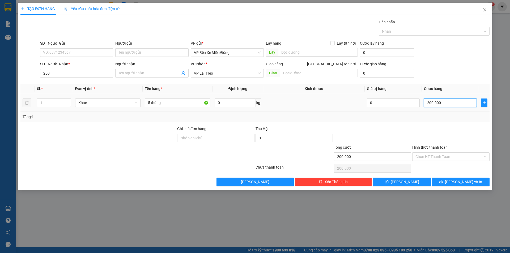
type input "250"
click at [452, 104] on input "250" at bounding box center [450, 103] width 53 height 9
type input "02.500"
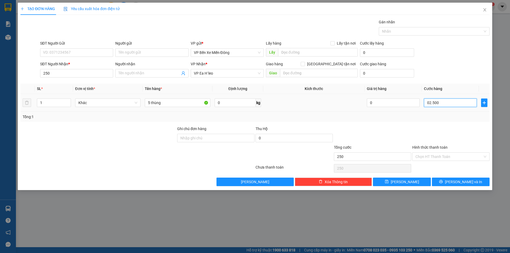
type input "2.500"
type input "0.225.000"
type input "225.000"
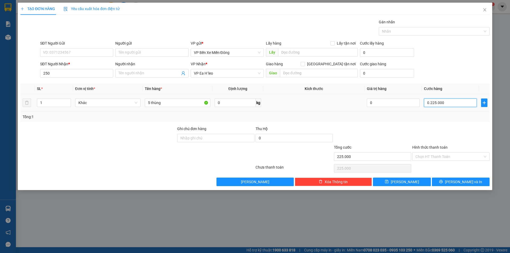
type input "022.250.000"
type input "22.250.000"
type input "0.250.000"
type input "250.000"
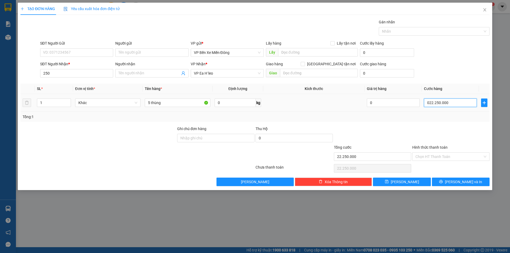
type input "250.000"
drag, startPoint x: 448, startPoint y: 103, endPoint x: 409, endPoint y: 105, distance: 38.9
click at [409, 105] on tr "1 Khác 5 thùng 0 kg 0 0.250.000" at bounding box center [255, 103] width 470 height 18
type input "0"
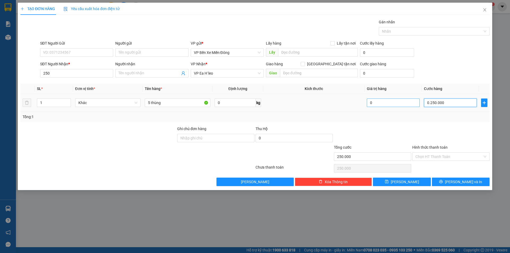
type input "0"
type input "20"
type input "250"
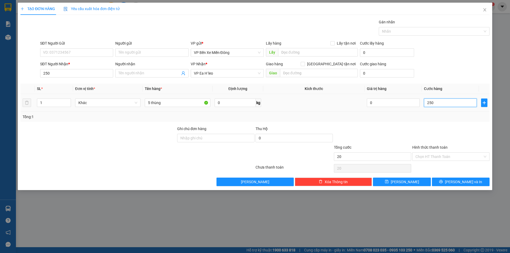
type input "250"
type input "2.500"
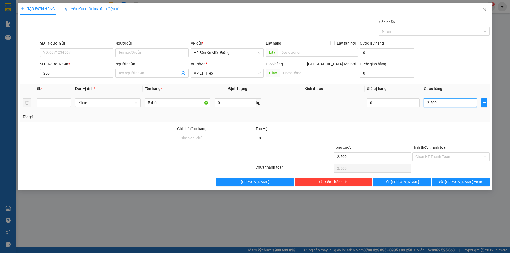
type input "25.000"
type input "250.000"
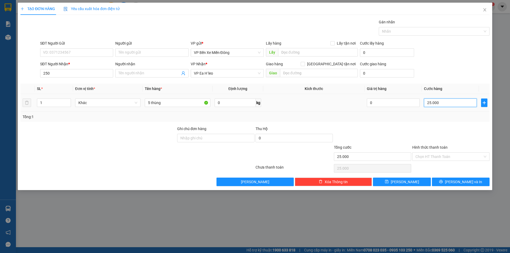
type input "250.000"
click at [63, 74] on input "250" at bounding box center [76, 73] width 73 height 9
click at [69, 137] on div at bounding box center [98, 135] width 157 height 19
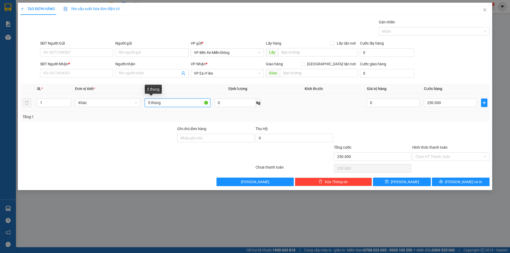
click at [165, 99] on input "5 thùng" at bounding box center [178, 103] width 66 height 9
type input "5 thùng"
click at [74, 74] on input "SĐT Người Nhận *" at bounding box center [76, 73] width 73 height 9
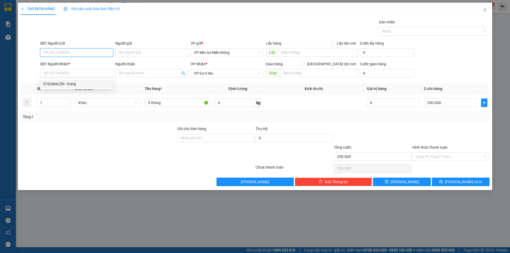
click at [76, 53] on input "SĐT Người Gửi" at bounding box center [76, 52] width 73 height 9
click at [81, 52] on input "SĐT Người Gửi" at bounding box center [76, 52] width 73 height 9
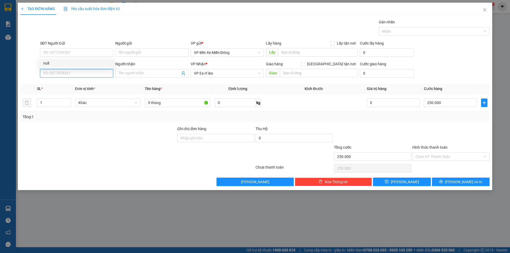
click at [69, 73] on input "SĐT Người Nhận *" at bounding box center [76, 73] width 73 height 9
type input "0977225367"
click at [64, 83] on div "0977225367 - a đức" at bounding box center [76, 84] width 67 height 6
type input "a đức"
type input "nhà xe:"
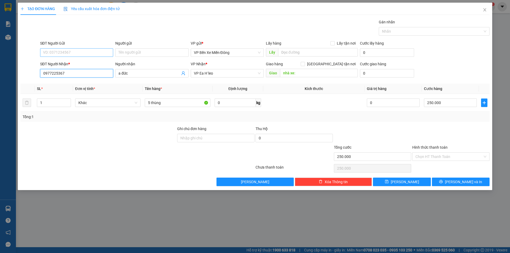
type input "0977225367"
click at [55, 50] on input "SĐT Người Gửi" at bounding box center [76, 52] width 73 height 9
click at [53, 65] on div "0949375856 - đông" at bounding box center [76, 63] width 67 height 6
type input "0949375856"
type input "đông"
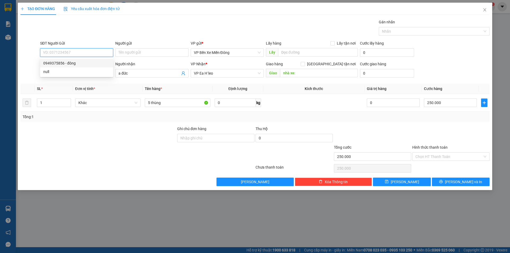
type input "ngã tư hoà lợi"
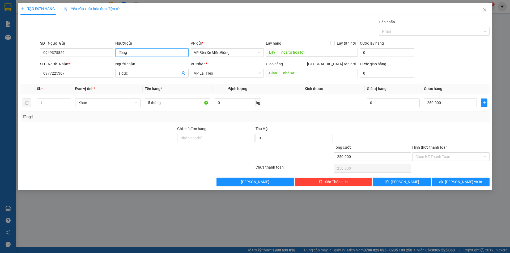
click at [136, 54] on input "đông" at bounding box center [151, 52] width 73 height 9
type input "đ"
click at [393, 220] on div "TẠO ĐƠN HÀNG Yêu cầu xuất hóa đơn điện tử Transit Pickup Surcharge Ids Transit …" at bounding box center [255, 126] width 510 height 253
click at [163, 54] on input "Người gửi" at bounding box center [151, 52] width 73 height 9
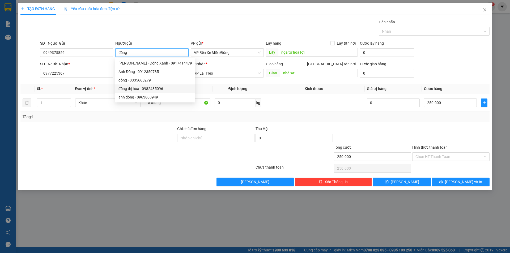
type input "đồng"
click at [125, 148] on div at bounding box center [98, 154] width 157 height 19
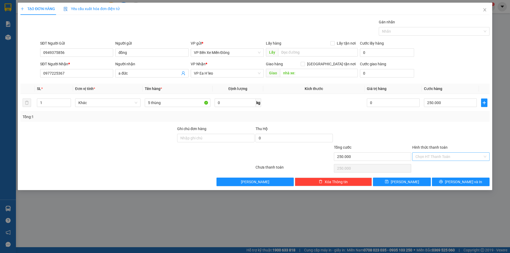
click at [457, 154] on input "Hình thức thanh toán" at bounding box center [449, 157] width 67 height 8
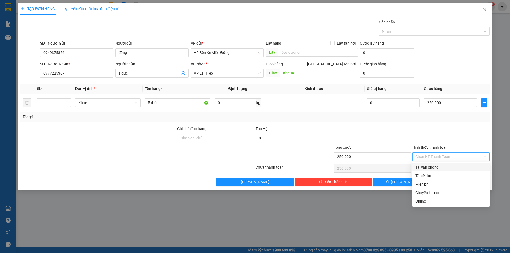
click at [427, 167] on div "Tại văn phòng" at bounding box center [451, 168] width 71 height 6
type input "0"
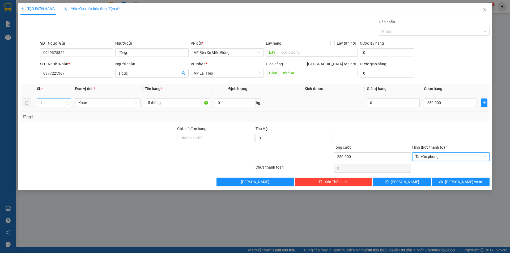
click at [68, 104] on icon "down" at bounding box center [68, 105] width 2 height 2
click at [56, 103] on input "1" at bounding box center [53, 103] width 33 height 8
type input "5"
click at [443, 183] on icon "printer" at bounding box center [442, 182] width 4 height 4
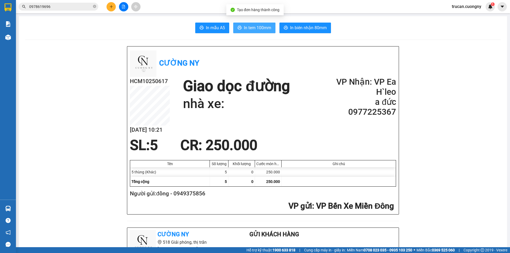
click at [256, 30] on span "In tem 100mm" at bounding box center [257, 27] width 27 height 7
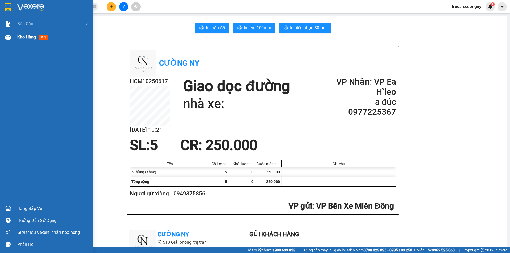
click at [26, 38] on span "Kho hàng" at bounding box center [26, 37] width 19 height 5
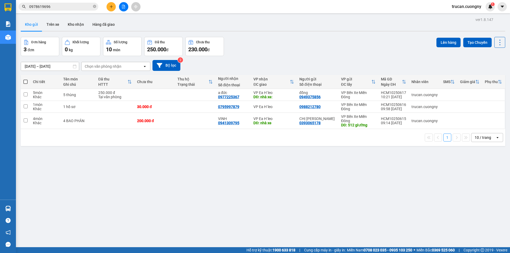
click at [185, 172] on div "ver 1.8.147 Kho gửi Trên xe Kho nhận Hàng đã giao Đơn hàng 3 đơn Khối lượng 0 k…" at bounding box center [263, 142] width 489 height 253
drag, startPoint x: 102, startPoint y: 0, endPoint x: 113, endPoint y: 216, distance: 216.7
click at [113, 216] on div "ver 1.8.147 Kho gửi Trên xe Kho nhận Hàng đã giao Đơn hàng 3 đơn Khối lượng 0 k…" at bounding box center [263, 142] width 489 height 253
click at [108, 9] on button at bounding box center [111, 6] width 9 height 9
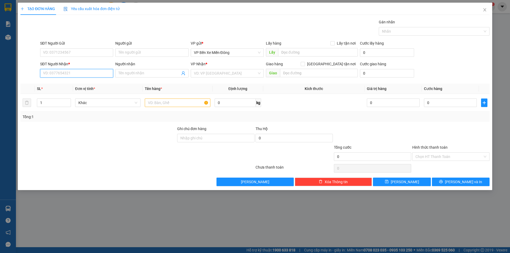
click at [77, 72] on input "SĐT Người Nhận *" at bounding box center [76, 73] width 73 height 9
click at [49, 103] on input "1" at bounding box center [53, 103] width 33 height 8
type input "10"
click at [165, 102] on input "text" at bounding box center [178, 103] width 66 height 9
type input "10 thùng phân"
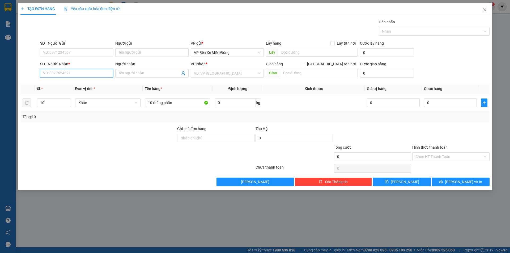
click at [77, 72] on input "SĐT Người Nhận *" at bounding box center [76, 73] width 73 height 9
type input "0977811123"
click at [69, 85] on div "0977811123 - anh thảo" at bounding box center [76, 84] width 67 height 6
type input "anh thảo"
type input "0977811123"
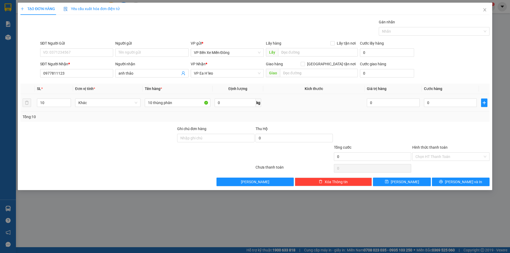
click at [177, 107] on div "10 thùng phân" at bounding box center [178, 103] width 66 height 11
click at [179, 104] on input "10 thùng phân" at bounding box center [178, 103] width 66 height 9
type input "10 thùng phân + 1 miếng bạc"
click at [45, 101] on input "10" at bounding box center [53, 103] width 33 height 8
type input "11"
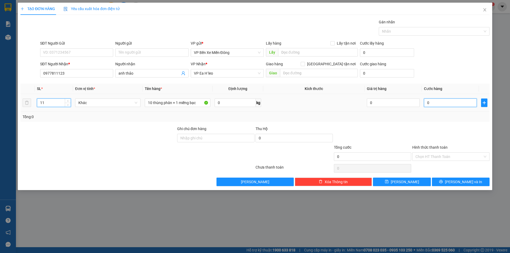
click at [448, 105] on input "0" at bounding box center [450, 103] width 53 height 9
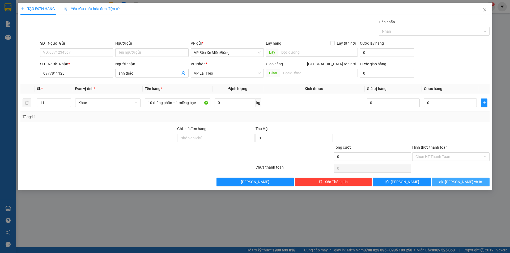
click at [461, 184] on span "Lưu và In" at bounding box center [463, 182] width 37 height 6
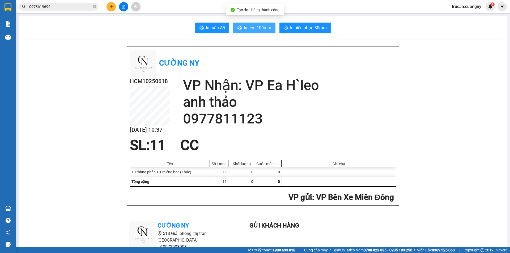
click at [265, 27] on span "In tem 100mm" at bounding box center [257, 27] width 27 height 7
click at [114, 6] on button at bounding box center [111, 6] width 9 height 9
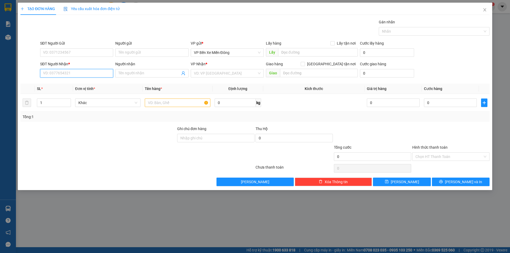
click at [69, 72] on input "SĐT Người Nhận *" at bounding box center [76, 73] width 73 height 9
click at [52, 73] on input "0978820092" at bounding box center [76, 73] width 73 height 9
click at [55, 72] on input "0978820092" at bounding box center [76, 73] width 73 height 9
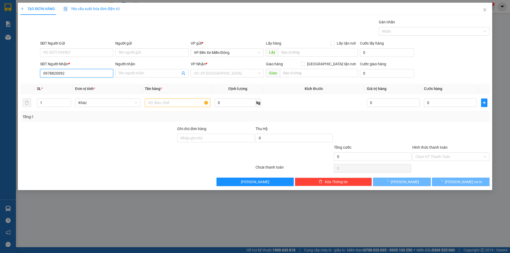
click at [58, 72] on input "0978820092" at bounding box center [76, 73] width 73 height 9
type input "0978820092"
click at [140, 70] on input "Người nhận" at bounding box center [149, 73] width 61 height 6
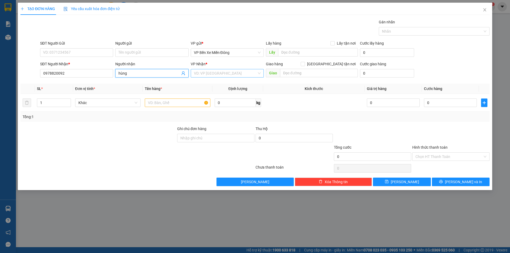
type input "hùng"
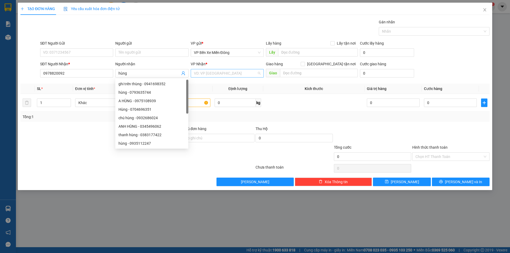
click at [216, 76] on input "search" at bounding box center [225, 73] width 63 height 8
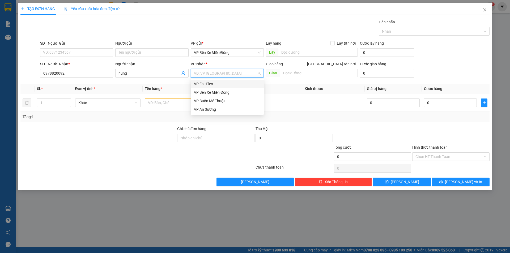
click at [213, 84] on div "VP Ea H`leo" at bounding box center [227, 84] width 67 height 6
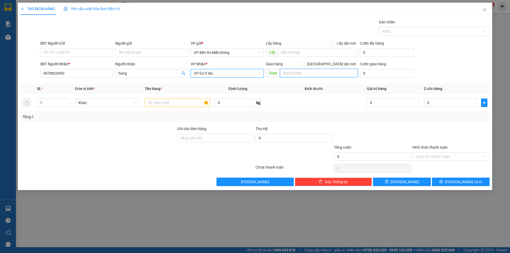
click at [307, 74] on input "text" at bounding box center [319, 73] width 78 height 9
type input "cx nông huyền"
click at [48, 104] on input "1" at bounding box center [53, 103] width 33 height 8
click at [166, 103] on input "text" at bounding box center [178, 103] width 66 height 9
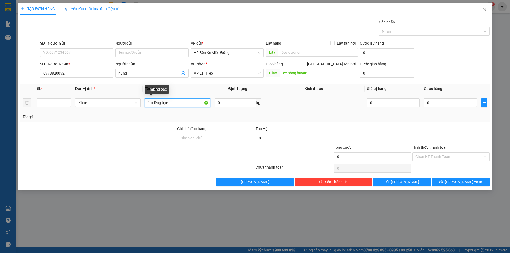
click at [150, 102] on input "1 miếng bạc" at bounding box center [178, 103] width 66 height 9
click at [181, 106] on input "2 miếng bạc" at bounding box center [178, 103] width 66 height 9
type input "2 miếng bạc ( thành 1 )"
click at [439, 103] on input "0" at bounding box center [450, 103] width 53 height 9
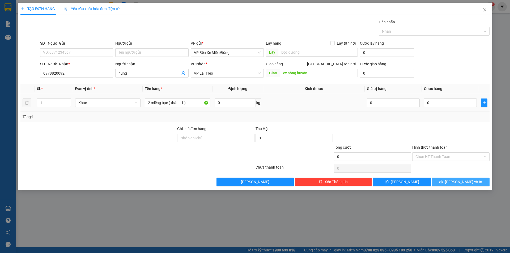
drag, startPoint x: 466, startPoint y: 181, endPoint x: 364, endPoint y: 112, distance: 123.2
click at [464, 181] on span "Lưu và In" at bounding box center [463, 182] width 37 height 6
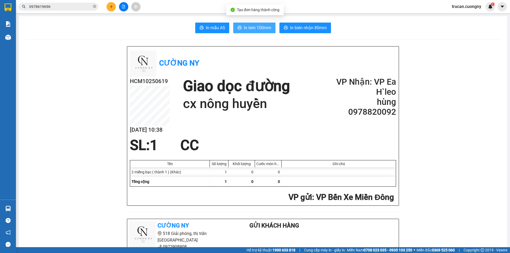
click at [244, 26] on span "In tem 100mm" at bounding box center [257, 27] width 27 height 7
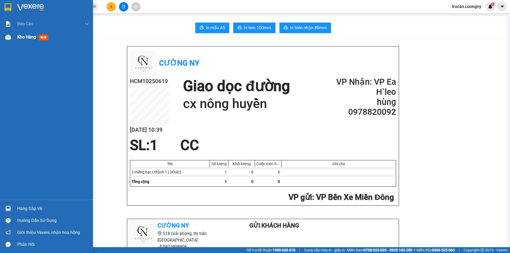
click at [20, 39] on span "Kho hàng" at bounding box center [26, 37] width 19 height 5
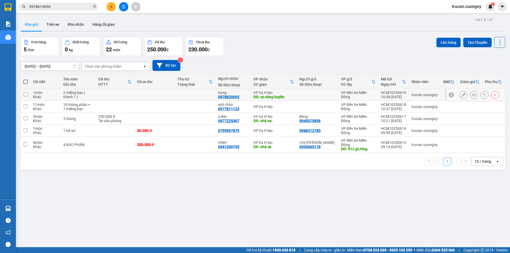
click at [460, 94] on button at bounding box center [463, 94] width 7 height 9
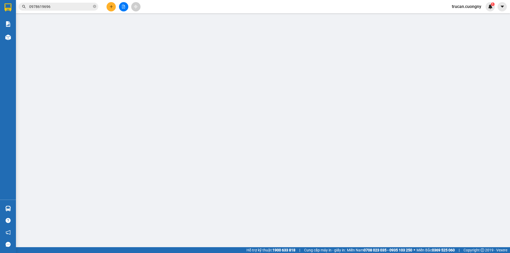
type input "0978820092"
type input "hùng"
type input "cx nông huyền"
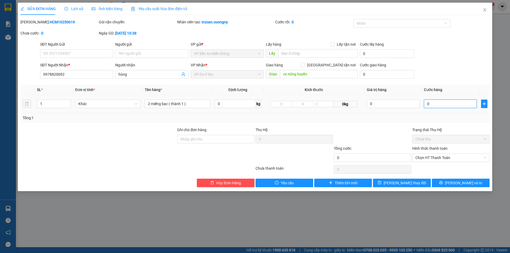
click at [429, 105] on input "0" at bounding box center [450, 104] width 53 height 9
click at [71, 50] on input "SĐT Người Gửi" at bounding box center [76, 53] width 73 height 9
type input "50"
drag, startPoint x: 68, startPoint y: 51, endPoint x: 42, endPoint y: 55, distance: 25.6
click at [42, 55] on div "SĐT Người Gửi 50" at bounding box center [76, 50] width 73 height 19
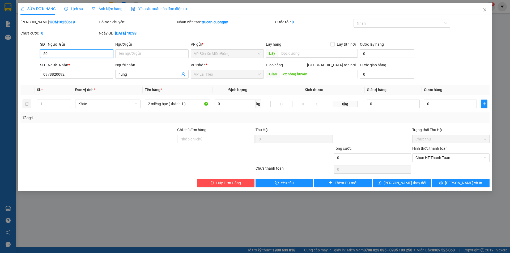
drag, startPoint x: 50, startPoint y: 52, endPoint x: 41, endPoint y: 52, distance: 9.3
click at [41, 52] on input "50" at bounding box center [76, 53] width 73 height 9
click at [456, 105] on input "0" at bounding box center [450, 104] width 53 height 9
paste input "5"
type input "50"
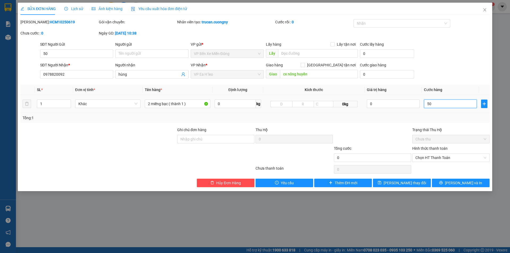
type input "50"
click at [449, 106] on input "50" at bounding box center [450, 104] width 53 height 9
click at [449, 107] on input "5.555" at bounding box center [450, 104] width 53 height 9
click at [354, 158] on input "550.000" at bounding box center [372, 158] width 77 height 9
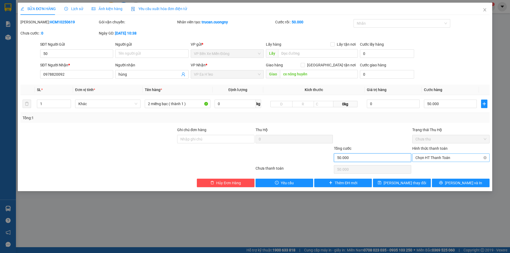
click at [464, 159] on span "Chọn HT Thanh Toán" at bounding box center [451, 158] width 71 height 8
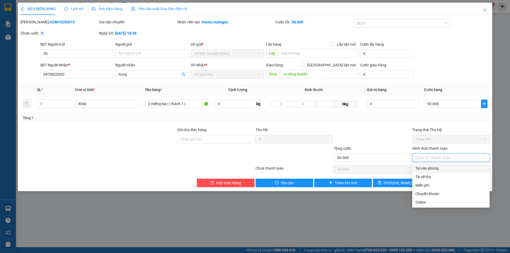
click at [446, 168] on div "Tại văn phòng" at bounding box center [451, 169] width 71 height 6
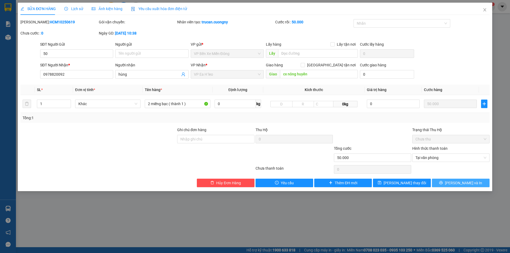
click at [460, 181] on span "Lưu và In" at bounding box center [463, 183] width 37 height 6
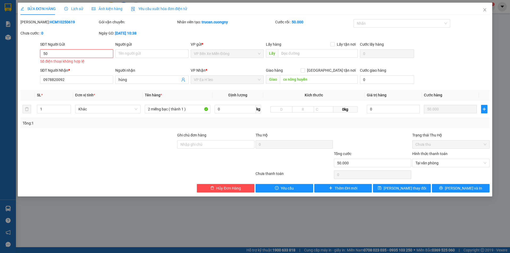
click at [76, 56] on input "50" at bounding box center [76, 53] width 73 height 9
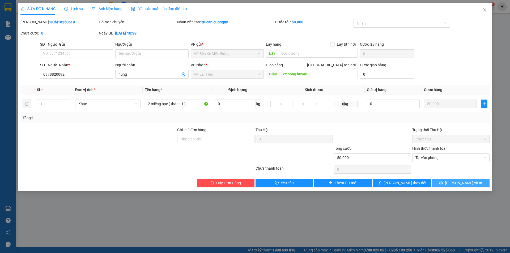
click at [447, 181] on button "Lưu và In" at bounding box center [461, 183] width 58 height 9
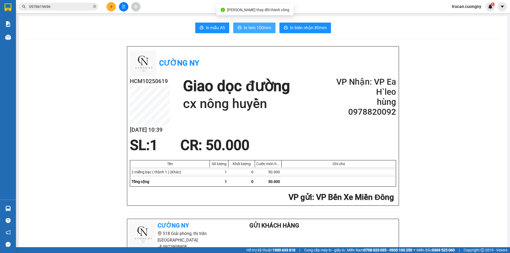
click at [250, 31] on span "In tem 100mm" at bounding box center [257, 27] width 27 height 7
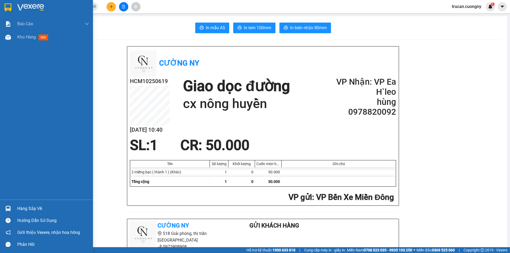
click at [12, 12] on div at bounding box center [7, 7] width 9 height 9
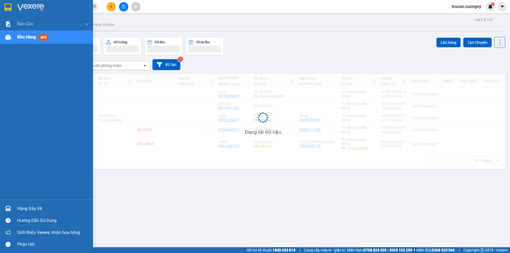
click at [12, 12] on div at bounding box center [7, 7] width 9 height 9
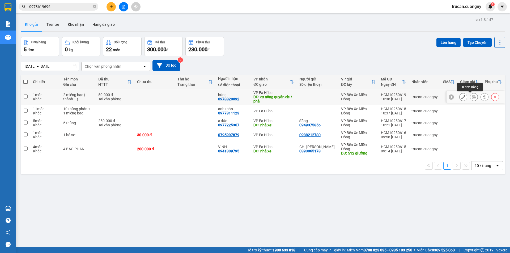
click at [472, 99] on icon at bounding box center [474, 97] width 4 height 4
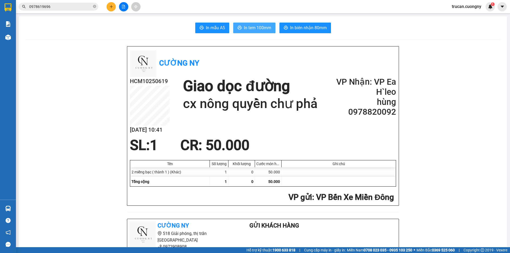
click at [261, 28] on span "In tem 100mm" at bounding box center [257, 27] width 27 height 7
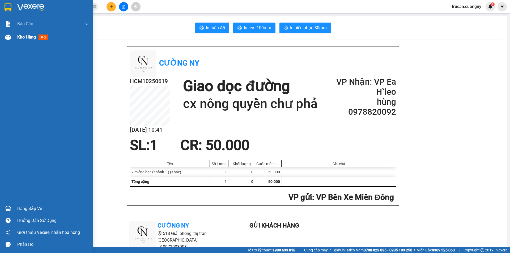
click at [18, 36] on span "Kho hàng" at bounding box center [26, 37] width 19 height 5
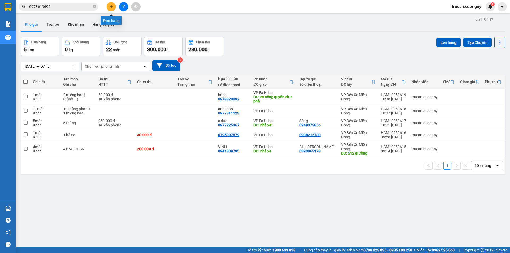
click at [111, 8] on icon "plus" at bounding box center [112, 7] width 4 height 4
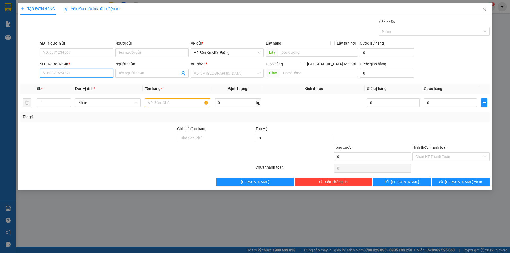
click at [70, 71] on input "SĐT Người Nhận *" at bounding box center [76, 73] width 73 height 9
click at [73, 84] on div "0975471111 - Chị Phương" at bounding box center [76, 84] width 67 height 6
click at [157, 103] on input "text" at bounding box center [178, 103] width 66 height 9
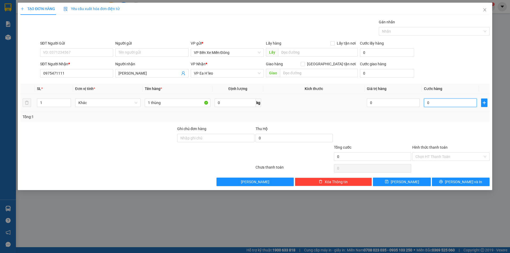
click at [430, 103] on input "0" at bounding box center [450, 103] width 53 height 9
click at [59, 53] on input "SĐT Người Gửi" at bounding box center [76, 52] width 73 height 9
drag, startPoint x: 60, startPoint y: 53, endPoint x: 42, endPoint y: 52, distance: 17.8
click at [42, 52] on input "50" at bounding box center [76, 52] width 73 height 9
click at [433, 99] on input "0" at bounding box center [450, 103] width 53 height 9
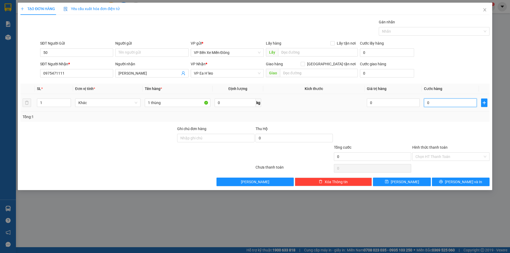
paste input "5"
click at [60, 57] on div "SĐT Người Gửi 50" at bounding box center [76, 49] width 73 height 19
click at [60, 50] on input "50" at bounding box center [76, 52] width 73 height 9
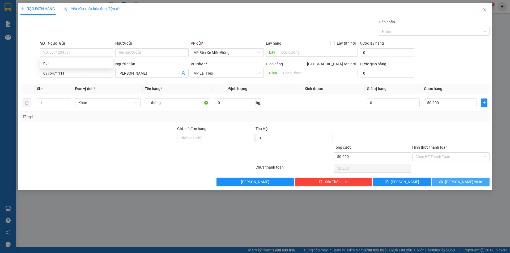
click at [456, 186] on button "Lưu và In" at bounding box center [461, 182] width 58 height 9
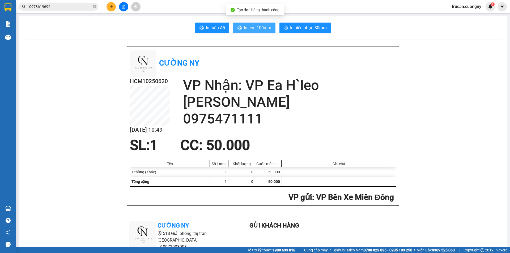
click at [258, 26] on span "In tem 100mm" at bounding box center [257, 27] width 27 height 7
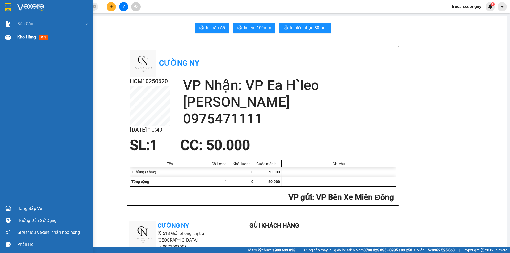
click at [25, 37] on span "Kho hàng" at bounding box center [26, 37] width 19 height 5
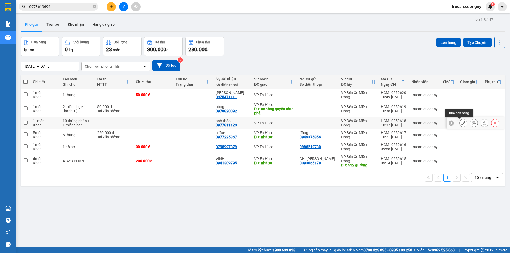
click at [462, 122] on icon at bounding box center [464, 123] width 4 height 4
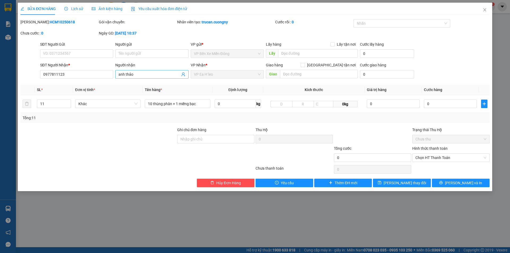
click at [156, 76] on input "anh thảo" at bounding box center [149, 75] width 61 height 6
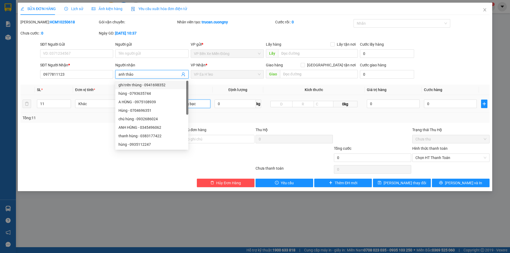
click at [205, 104] on input "10 thùng phân + 1 miếng bạc" at bounding box center [178, 104] width 66 height 9
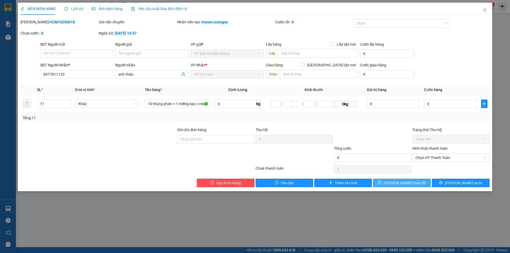
click at [407, 180] on button "Lưu thay đổi" at bounding box center [402, 183] width 58 height 9
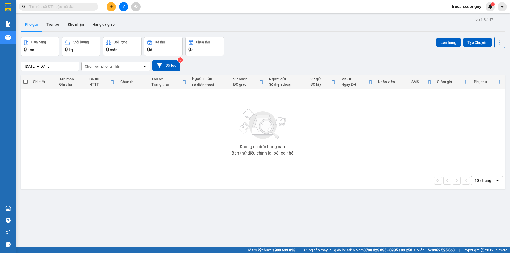
click at [46, 6] on input "text" at bounding box center [60, 7] width 63 height 6
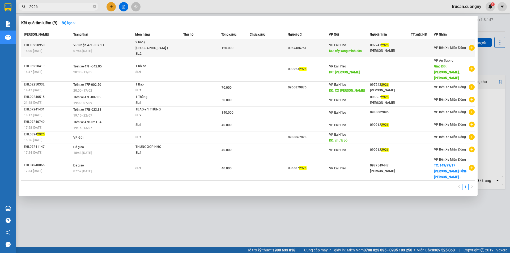
type input "2926"
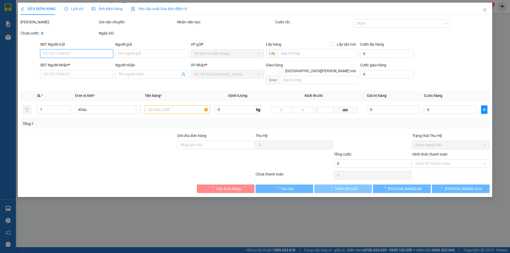
type input "0967486751"
type input "cây xăng minh đào"
type input "0972432926"
type input "Kim"
type input "120.000"
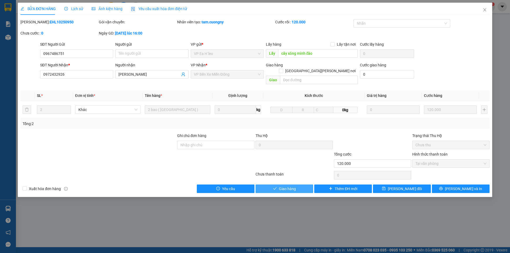
click at [294, 186] on span "Giao hàng" at bounding box center [287, 189] width 17 height 6
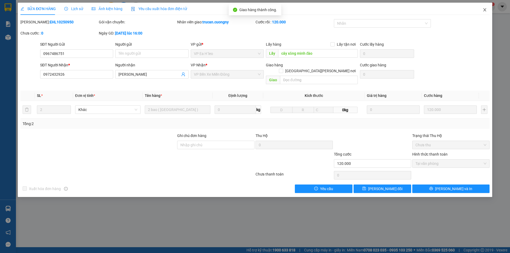
click at [486, 9] on icon "close" at bounding box center [485, 9] width 3 height 3
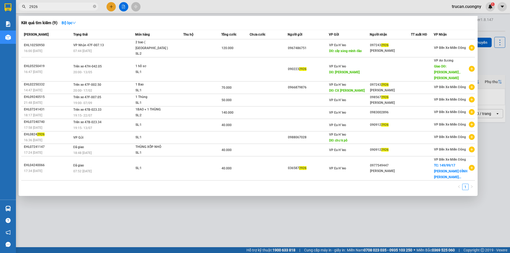
click at [60, 6] on input "2926" at bounding box center [60, 7] width 63 height 6
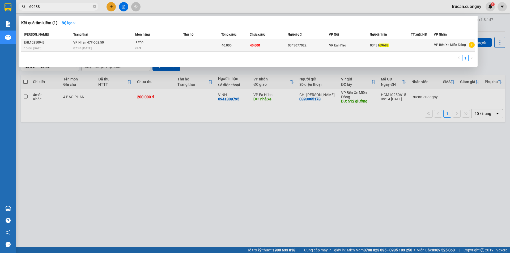
type input "69688"
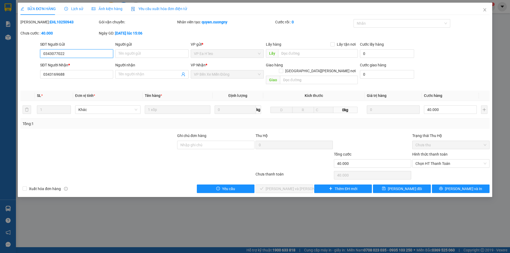
type input "0343077022"
type input "0343169688"
type input "40.000"
click at [430, 160] on span "Chọn HT Thanh Toán" at bounding box center [451, 164] width 71 height 8
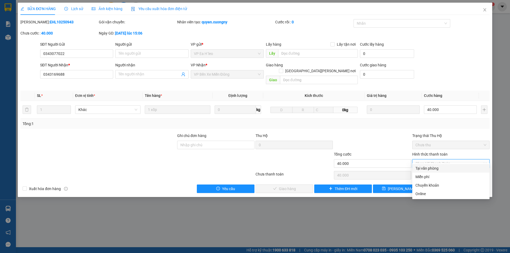
click at [427, 169] on div "Tại văn phòng" at bounding box center [451, 169] width 71 height 6
type input "0"
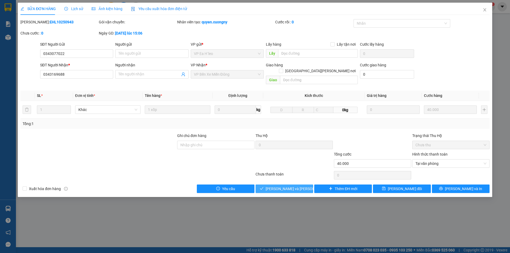
click at [291, 186] on span "[PERSON_NAME] và Giao hàng" at bounding box center [302, 189] width 72 height 6
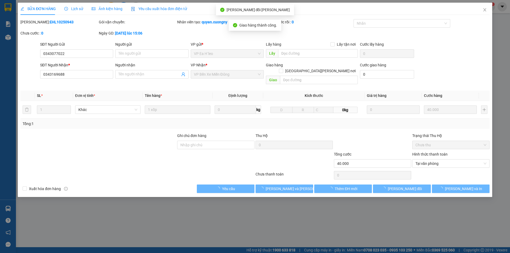
click at [484, 9] on icon "close" at bounding box center [485, 10] width 4 height 4
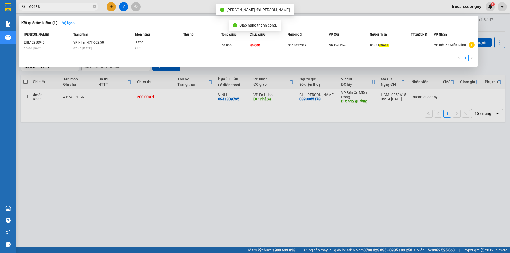
click at [53, 6] on input "69688" at bounding box center [60, 7] width 63 height 6
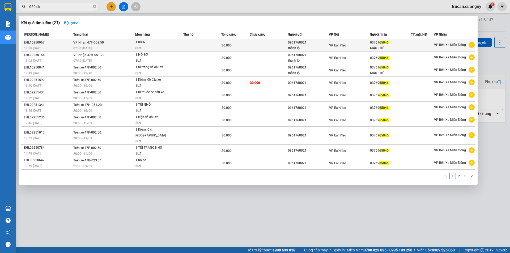
type input "65046"
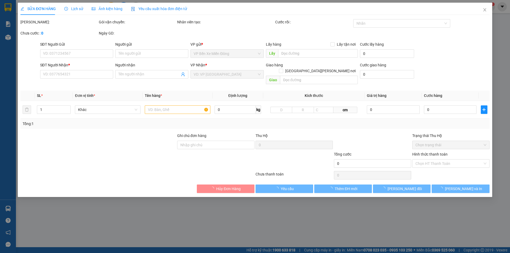
type input "0961760021"
type input "thành lộ"
type input "0376965046"
type input "MẪU THỬ"
type input "30.000"
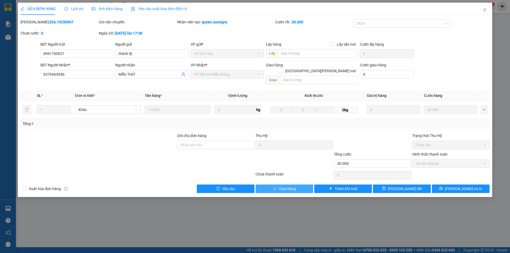
drag, startPoint x: 287, startPoint y: 185, endPoint x: 300, endPoint y: 176, distance: 16.0
click at [287, 186] on span "Giao hàng" at bounding box center [287, 189] width 17 height 6
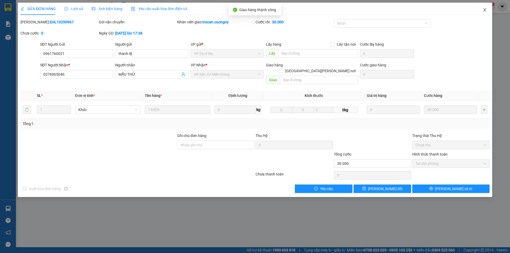
click at [487, 11] on icon "close" at bounding box center [485, 10] width 4 height 4
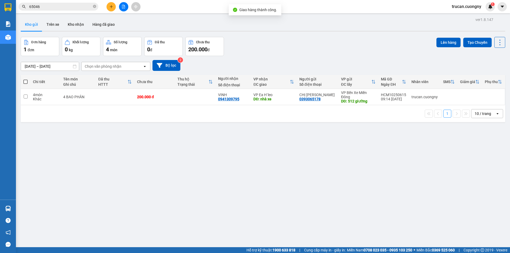
click at [63, 6] on input "65046" at bounding box center [60, 7] width 63 height 6
click at [62, 6] on input "65046" at bounding box center [60, 7] width 63 height 6
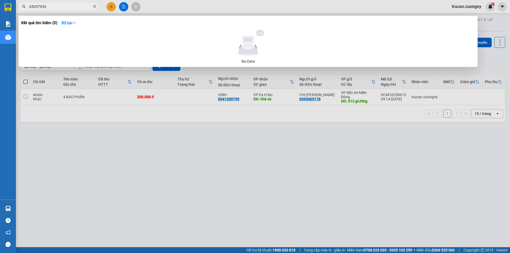
drag, startPoint x: 37, startPoint y: 6, endPoint x: 15, endPoint y: 4, distance: 21.3
click at [16, 5] on section "Kết quả tìm kiếm ( 0 ) Bộ lọc No Data 65057953 trucan.cuongny 1 Báo cáo Báo cáo…" at bounding box center [255, 126] width 510 height 253
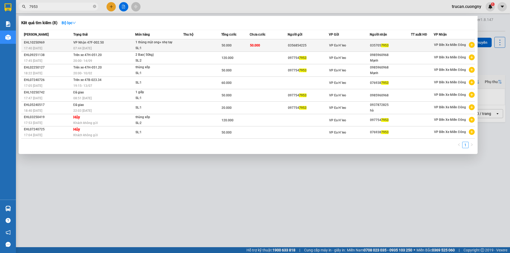
type input "7953"
click at [255, 45] on span "50.000" at bounding box center [255, 46] width 10 height 4
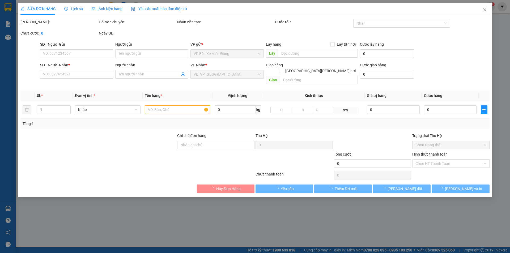
type input "0356854225"
type input "0357057953"
type input "50.000"
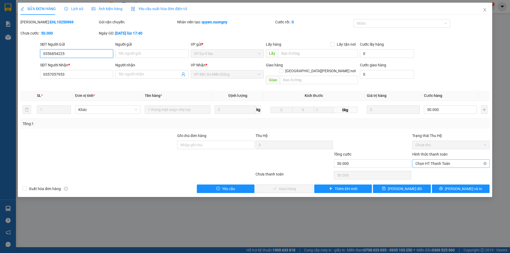
drag, startPoint x: 455, startPoint y: 158, endPoint x: 448, endPoint y: 163, distance: 8.2
click at [454, 160] on span "Chọn HT Thanh Toán" at bounding box center [451, 164] width 71 height 8
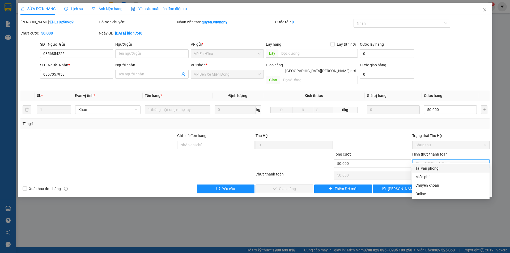
drag, startPoint x: 439, startPoint y: 168, endPoint x: 419, endPoint y: 168, distance: 19.7
click at [438, 168] on div "Tại văn phòng" at bounding box center [451, 169] width 71 height 6
type input "0"
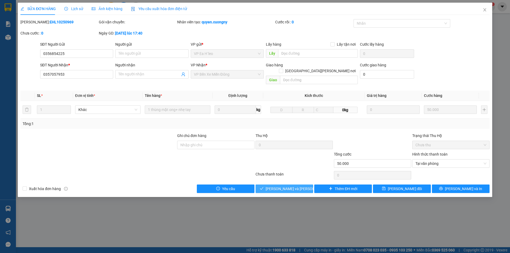
drag, startPoint x: 298, startPoint y: 183, endPoint x: 453, endPoint y: 83, distance: 184.2
click at [298, 186] on span "[PERSON_NAME] và Giao hàng" at bounding box center [302, 189] width 72 height 6
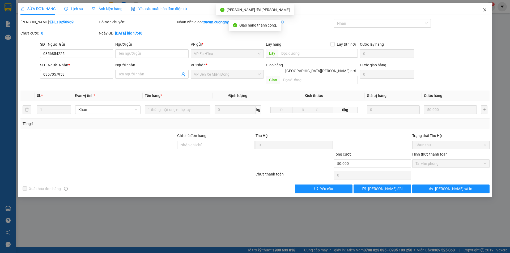
drag, startPoint x: 484, startPoint y: 10, endPoint x: 469, endPoint y: 7, distance: 14.5
click at [480, 9] on span "Close" at bounding box center [485, 10] width 15 height 15
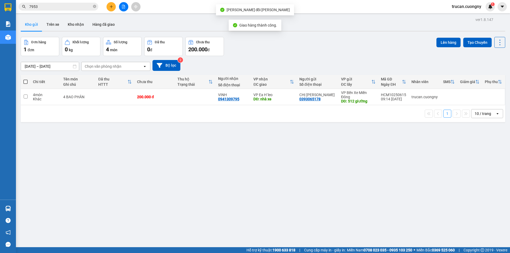
click at [69, 7] on input "7953" at bounding box center [60, 7] width 63 height 6
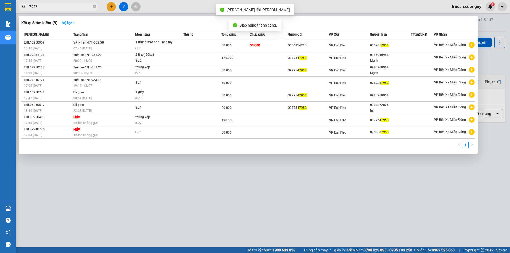
click at [68, 7] on input "7953" at bounding box center [60, 7] width 63 height 6
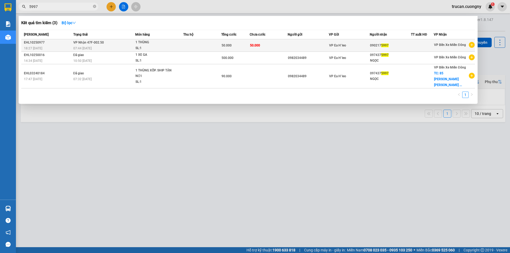
type input "5997"
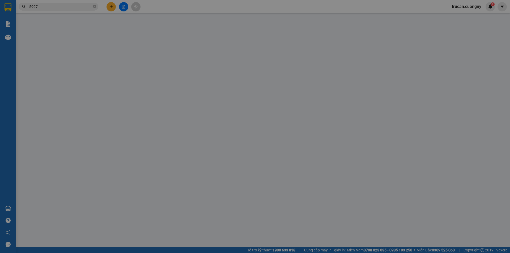
type input "0902175997"
type input "50.000"
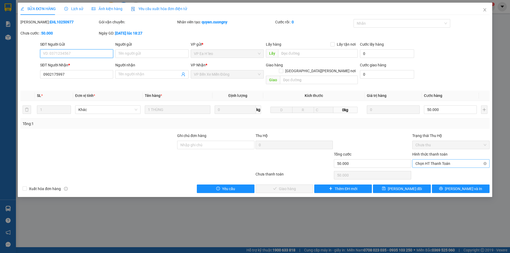
click at [443, 160] on span "Chọn HT Thanh Toán" at bounding box center [451, 164] width 71 height 8
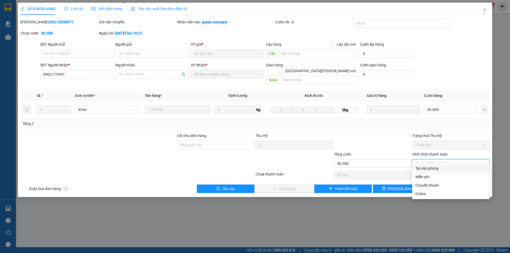
click at [431, 169] on div "Tại văn phòng" at bounding box center [451, 169] width 71 height 6
type input "0"
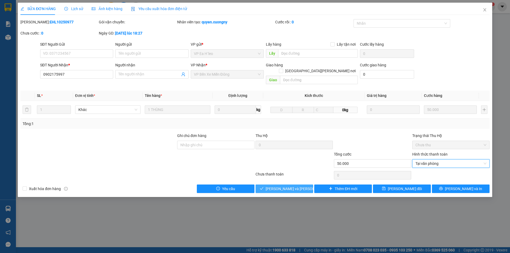
click at [277, 186] on span "[PERSON_NAME] và Giao hàng" at bounding box center [302, 189] width 72 height 6
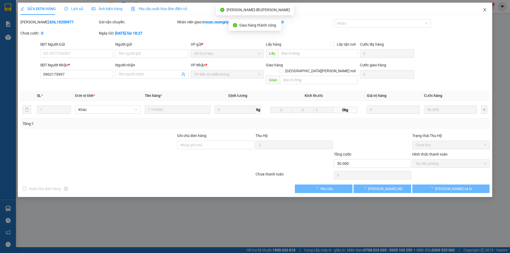
click at [487, 8] on icon "close" at bounding box center [485, 10] width 4 height 4
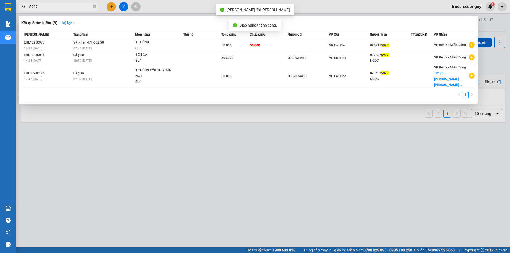
click at [54, 6] on input "5997" at bounding box center [60, 7] width 63 height 6
click at [53, 6] on input "5997" at bounding box center [60, 7] width 63 height 6
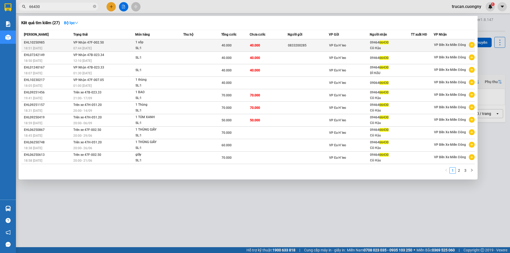
type input "66430"
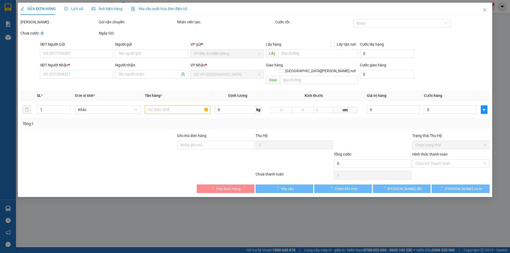
type input "0833200285"
type input "0946466430"
type input "Cô Hậu"
type input "40.000"
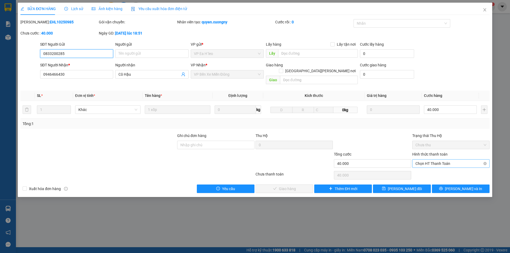
click at [437, 160] on span "Chọn HT Thanh Toán" at bounding box center [451, 164] width 71 height 8
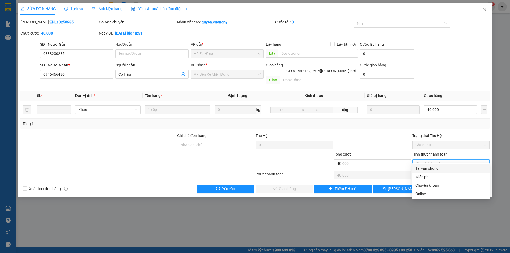
click at [427, 168] on div "Tại văn phòng" at bounding box center [451, 169] width 71 height 6
type input "0"
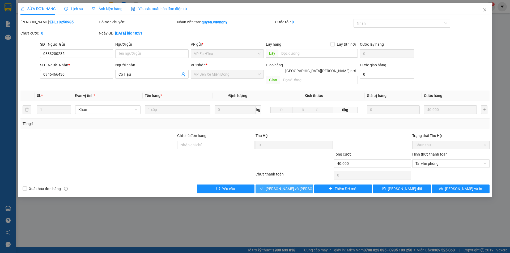
click at [280, 187] on div "SỬA ĐƠN HÀNG Lịch sử Ảnh kiện hàng Yêu cầu xuất hóa đơn điện tử Total Paid Fee …" at bounding box center [255, 100] width 475 height 195
click at [291, 186] on span "[PERSON_NAME] và Giao hàng" at bounding box center [302, 189] width 72 height 6
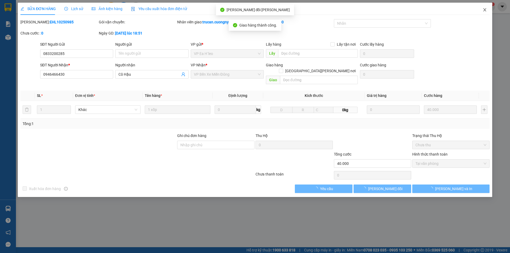
drag, startPoint x: 484, startPoint y: 10, endPoint x: 474, endPoint y: 1, distance: 12.8
click at [483, 8] on icon "close" at bounding box center [485, 10] width 4 height 4
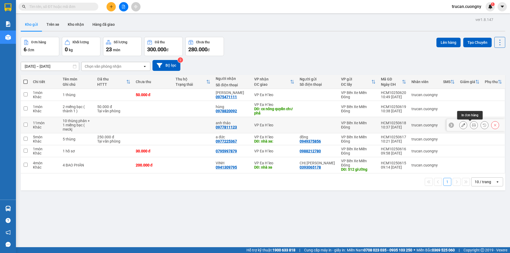
click at [462, 125] on button at bounding box center [463, 125] width 7 height 9
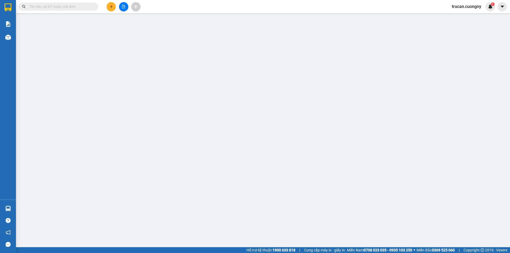
type input "0977811123"
type input "anh thảo"
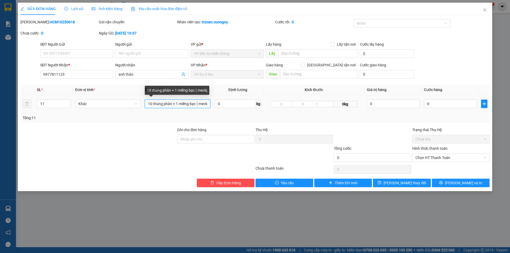
click at [207, 103] on input "10 thùng phân + 1 miếng bạc ( meckj" at bounding box center [178, 104] width 66 height 9
type input "10 thùng phân + 1 miếng bạc ( mẹc"
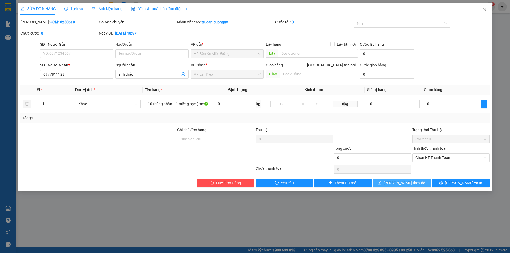
click at [415, 183] on span "[PERSON_NAME] thay đổi" at bounding box center [405, 183] width 43 height 6
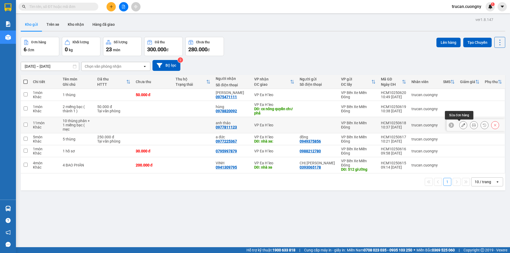
click at [462, 124] on icon at bounding box center [464, 125] width 4 height 4
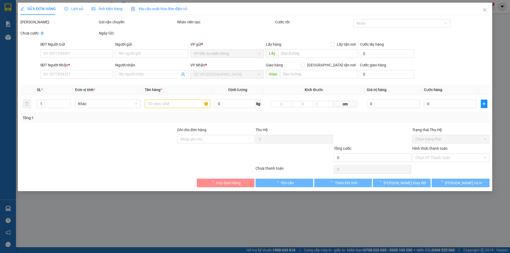
type input "0977811123"
type input "anh thảo"
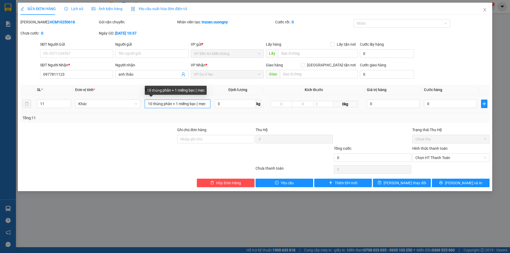
click at [208, 103] on input "10 thùng phân + 1 miếng bạc ( mẹc" at bounding box center [178, 104] width 66 height 9
type input "10 thùng phân + 1 miếng bạc ( mẹc )"
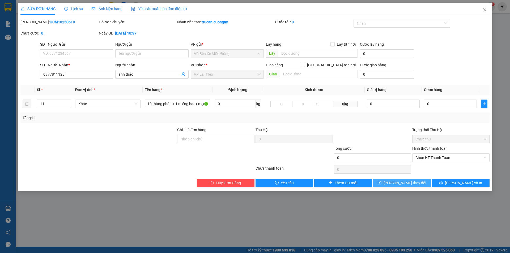
click at [421, 183] on button "[PERSON_NAME] thay đổi" at bounding box center [402, 183] width 58 height 9
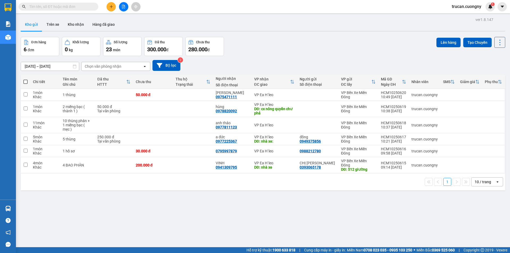
click at [358, 199] on div "ver 1.8.147 Kho gửi Trên xe Kho nhận Hàng đã giao Đơn hàng 6 đơn Khối lượng 0 k…" at bounding box center [263, 142] width 489 height 253
click at [194, 215] on div "ver 1.8.147 Kho gửi Trên xe Kho nhận Hàng đã giao Đơn hàng 6 đơn Khối lượng 0 k…" at bounding box center [263, 142] width 489 height 253
click at [247, 235] on div "ver 1.8.147 Kho gửi Trên xe Kho nhận Hàng đã giao Đơn hàng 6 đơn Khối lượng 0 k…" at bounding box center [263, 142] width 489 height 253
click at [114, 6] on button at bounding box center [111, 6] width 9 height 9
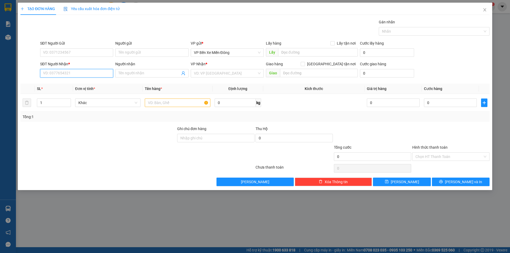
click at [63, 74] on input "SĐT Người Nhận *" at bounding box center [76, 73] width 73 height 9
type input "0938258836"
click at [137, 70] on span at bounding box center [151, 73] width 73 height 9
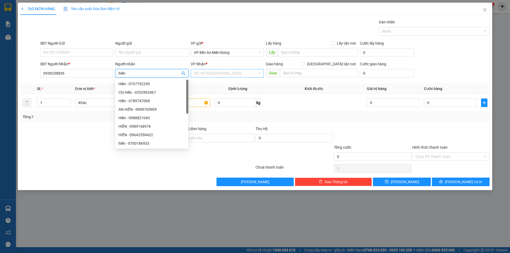
type input "hiền"
click at [215, 71] on input "search" at bounding box center [225, 73] width 63 height 8
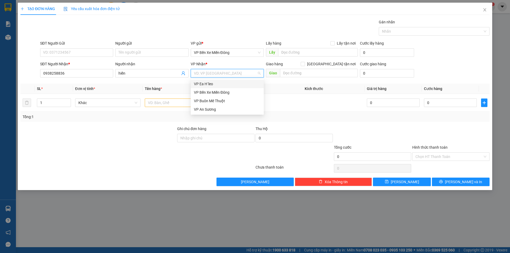
drag, startPoint x: 204, startPoint y: 82, endPoint x: 185, endPoint y: 87, distance: 19.6
click at [204, 82] on div "VP Ea H`leo" at bounding box center [227, 84] width 67 height 6
click at [164, 100] on input "text" at bounding box center [178, 103] width 66 height 9
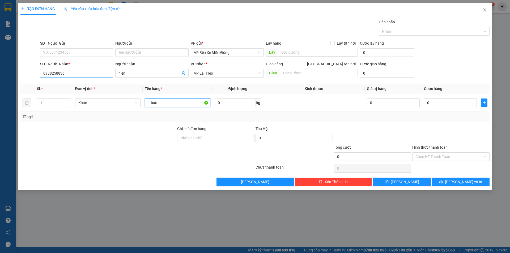
type input "1 bao"
drag, startPoint x: 72, startPoint y: 72, endPoint x: 37, endPoint y: 73, distance: 34.9
click at [37, 73] on div "SĐT Người Nhận * 0938258836 0938258836 Người nhận hiền VP Nhận * VP Ea H`leo Gi…" at bounding box center [255, 70] width 471 height 19
click at [65, 54] on input "SĐT Người Gửi" at bounding box center [76, 52] width 73 height 9
paste input "0938258836"
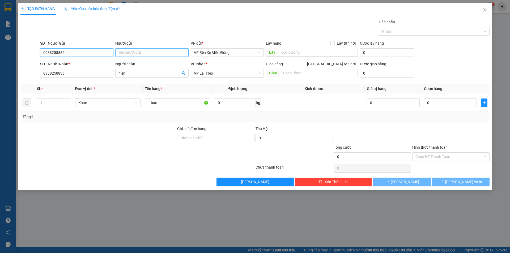
type input "0938258836"
click at [147, 51] on input "Người gửi" at bounding box center [151, 52] width 73 height 9
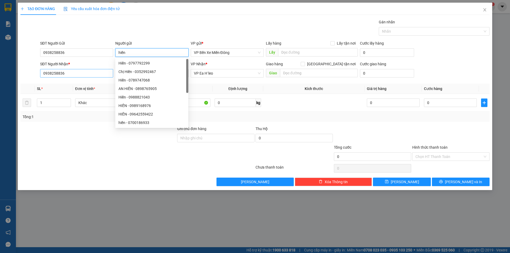
type input "hiền"
click at [73, 74] on input "0938258836" at bounding box center [76, 73] width 73 height 9
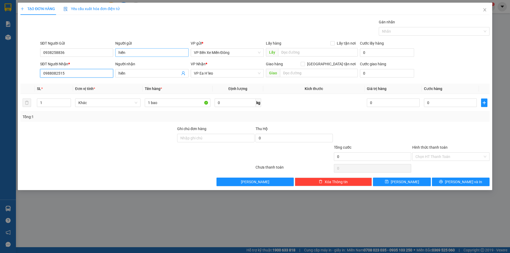
type input "0988082515"
drag, startPoint x: 118, startPoint y: 53, endPoint x: 87, endPoint y: 53, distance: 31.6
click at [90, 53] on div "SĐT Người Gửi 0938258836 Người gửi hiền VP gửi * VP Bến Xe Miền Đông Lấy hàng L…" at bounding box center [265, 49] width 452 height 19
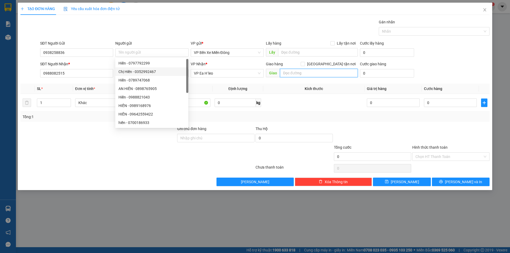
click at [303, 70] on input "text" at bounding box center [319, 73] width 78 height 9
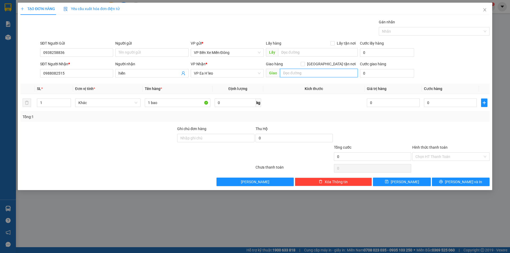
type input "c"
type input "nhân cơ"
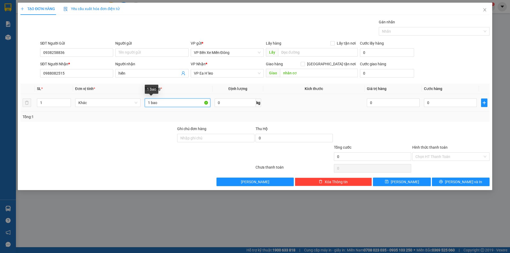
click at [177, 104] on input "1 bao" at bounding box center [178, 103] width 66 height 9
type input "1 bao ( rau củ )"
click at [445, 101] on input "0" at bounding box center [450, 103] width 53 height 9
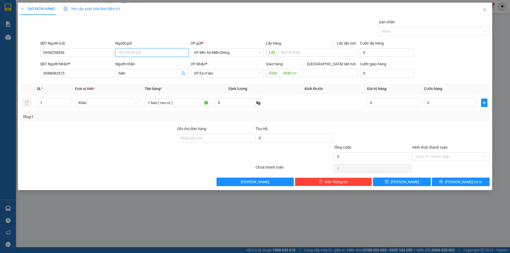
click at [164, 55] on input "Người gửi" at bounding box center [151, 52] width 73 height 9
drag, startPoint x: 127, startPoint y: 54, endPoint x: 108, endPoint y: 50, distance: 19.2
click at [108, 50] on div "SĐT Người Gửi 0938258836 Người gửi 60 VP gửi * VP Bến Xe Miền Đông Lấy hàng Lấy…" at bounding box center [265, 49] width 452 height 19
type input "60"
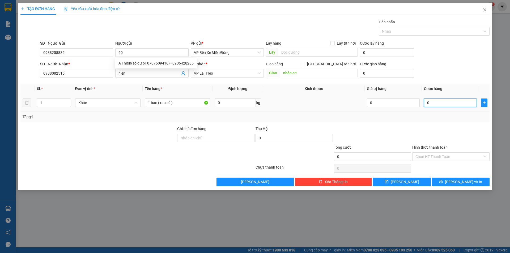
click at [454, 100] on input "0" at bounding box center [450, 103] width 53 height 9
paste input "6"
type input "60"
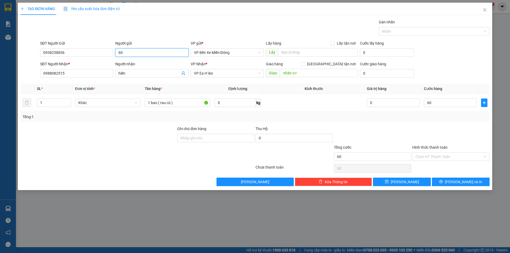
type input "60.000"
click at [154, 55] on input "60" at bounding box center [151, 52] width 73 height 9
type input "6"
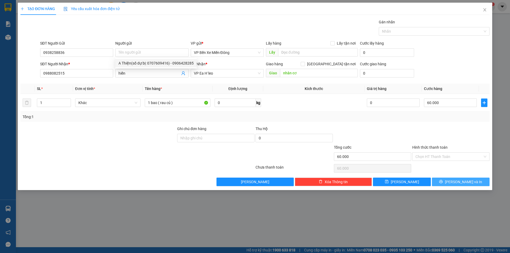
click at [477, 183] on button "[PERSON_NAME] và In" at bounding box center [461, 182] width 58 height 9
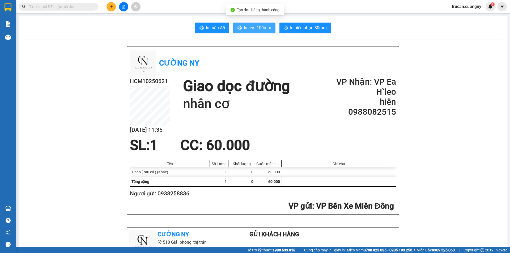
click at [255, 30] on span "In tem 100mm" at bounding box center [257, 27] width 27 height 7
click at [106, 5] on div at bounding box center [124, 6] width 40 height 9
click at [111, 5] on icon "plus" at bounding box center [112, 7] width 4 height 4
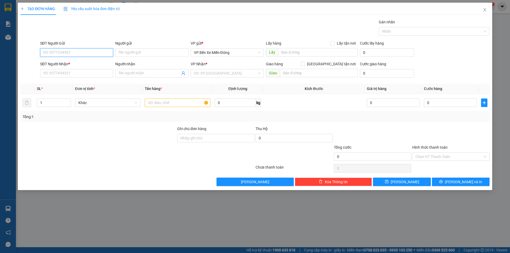
paste input "0877261444"
type input "0877261444"
click at [135, 53] on input "Người gửi" at bounding box center [151, 52] width 73 height 9
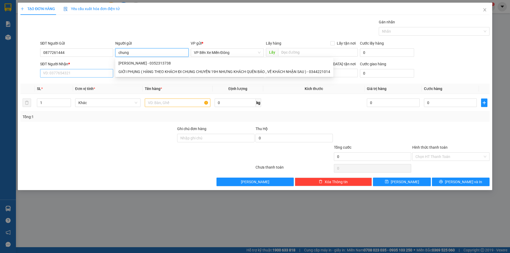
type input "chung"
click at [80, 74] on input "SĐT Người Nhận *" at bounding box center [76, 73] width 73 height 9
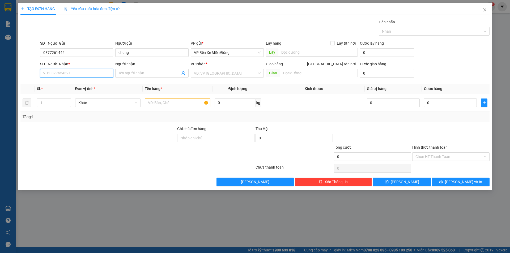
paste input "0899185842"
type input "0899185842"
click at [146, 75] on input "Người nhận" at bounding box center [149, 73] width 61 height 6
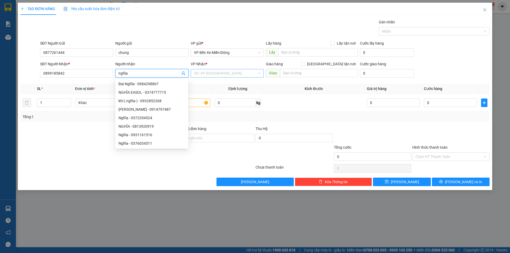
type input "nghĩa"
click at [208, 72] on input "search" at bounding box center [225, 73] width 63 height 8
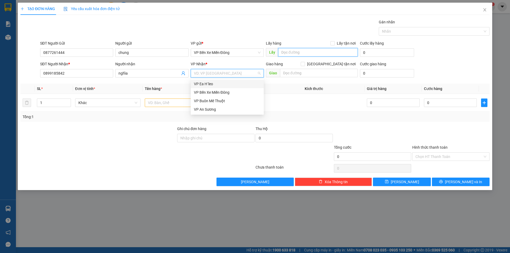
click at [292, 52] on input "text" at bounding box center [318, 52] width 80 height 9
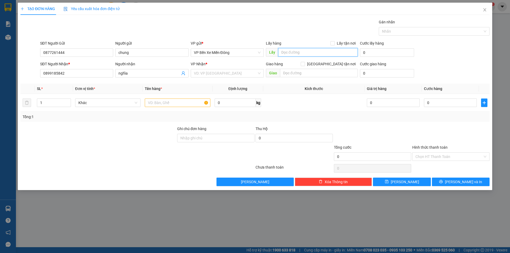
paste input "Mỹ Phước 1"
type input "Mỹ Phước 1"
drag, startPoint x: 312, startPoint y: 63, endPoint x: 306, endPoint y: 76, distance: 14.2
click at [308, 71] on div "Giao hàng Giao tận nơi Giao" at bounding box center [312, 70] width 92 height 19
click at [306, 76] on input "text" at bounding box center [319, 73] width 78 height 9
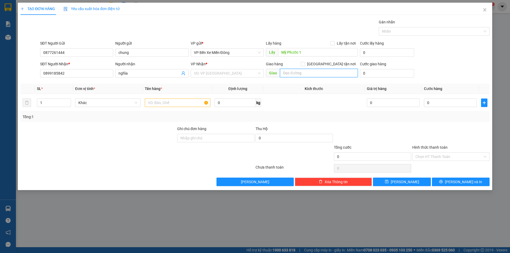
paste input "Lộc Nhung"
click at [283, 73] on input "Lộc Nhung" at bounding box center [319, 73] width 78 height 9
type input "CX Lộc Nhung"
click at [175, 103] on input "text" at bounding box center [178, 103] width 66 height 9
paste input "1 thùng tôm"
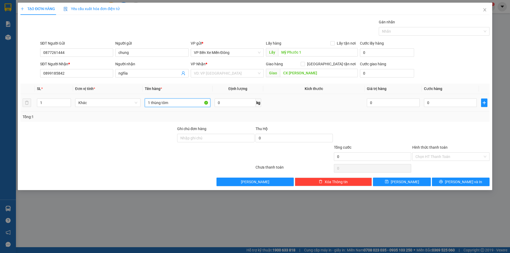
click at [187, 102] on input "1 thùng tôm" at bounding box center [178, 103] width 66 height 9
paste input "1 thùng tôm"
type input "1 thùng tôm ( gọi khách trước 30p )"
click at [220, 73] on input "search" at bounding box center [225, 73] width 63 height 8
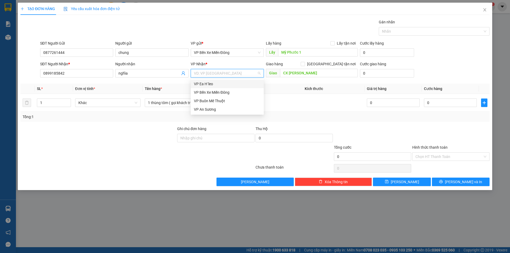
click at [218, 83] on div "VP Ea H`leo" at bounding box center [227, 84] width 67 height 6
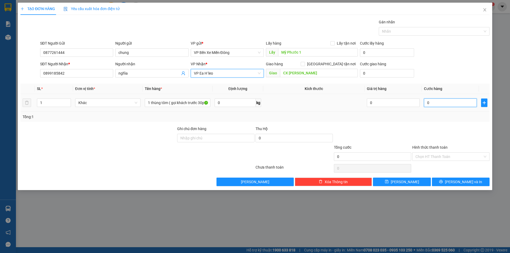
click at [440, 101] on input "0" at bounding box center [450, 103] width 53 height 9
click at [425, 103] on input "0" at bounding box center [450, 103] width 53 height 9
click at [427, 102] on input "0" at bounding box center [450, 103] width 53 height 9
drag, startPoint x: 427, startPoint y: 102, endPoint x: 217, endPoint y: 86, distance: 210.9
click at [426, 102] on input "0" at bounding box center [450, 103] width 53 height 9
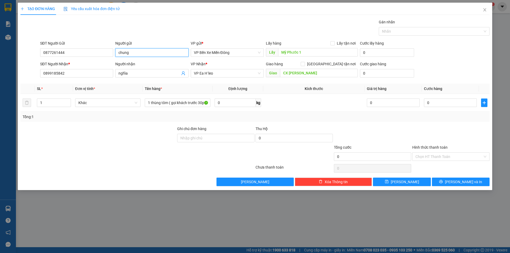
click at [168, 52] on input "chung" at bounding box center [151, 52] width 73 height 9
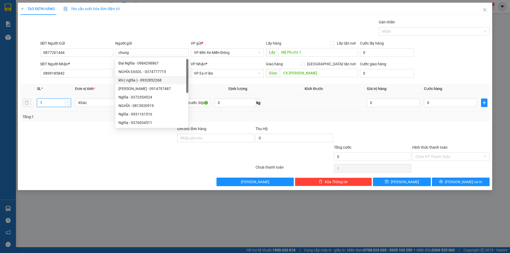
click at [61, 101] on input "1" at bounding box center [53, 103] width 33 height 8
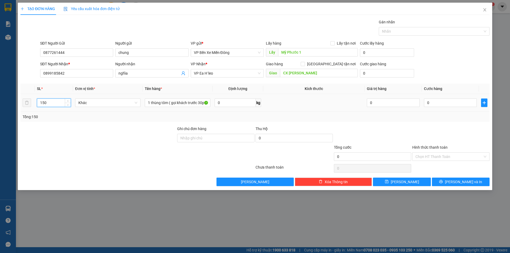
drag, startPoint x: 56, startPoint y: 101, endPoint x: 43, endPoint y: 102, distance: 13.1
click at [43, 102] on input "150" at bounding box center [53, 103] width 33 height 8
paste input "1"
type input "1"
drag, startPoint x: 43, startPoint y: 105, endPoint x: 39, endPoint y: 104, distance: 4.0
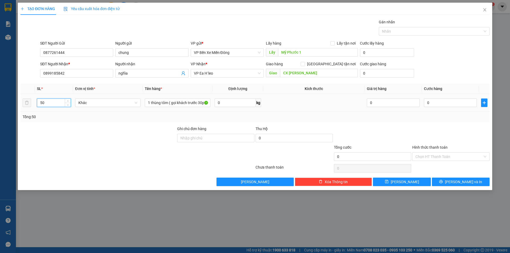
click at [39, 104] on input "50" at bounding box center [53, 103] width 33 height 8
paste input "1"
type input "1"
drag, startPoint x: 41, startPoint y: 102, endPoint x: 35, endPoint y: 102, distance: 6.1
click at [35, 102] on tr "50 Khác 1 thùng tôm ( gọi khách trước 30p ) 0 kg 0 0" at bounding box center [255, 103] width 470 height 18
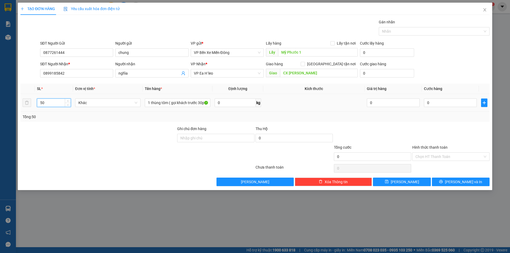
click at [46, 102] on input "50" at bounding box center [53, 103] width 33 height 8
type input "5"
type input "1"
click at [458, 103] on input "0" at bounding box center [450, 103] width 53 height 9
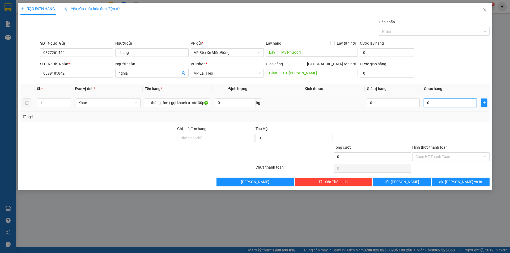
paste input "5"
type input "50"
type input "50.000"
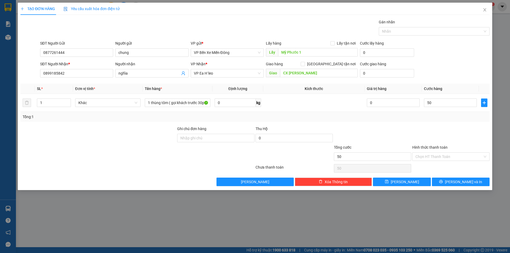
type input "50.000"
click at [426, 130] on div at bounding box center [451, 135] width 78 height 19
click at [237, 212] on div "TẠO ĐƠN HÀNG Yêu cầu xuất hóa đơn điện tử Transit Pickup Surcharge Ids Transit …" at bounding box center [255, 126] width 510 height 253
click at [430, 102] on input "50.000" at bounding box center [450, 103] width 53 height 9
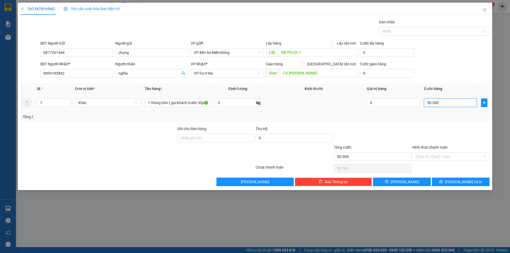
click at [447, 104] on input "50.000" at bounding box center [450, 103] width 53 height 9
click at [447, 103] on input "50.000" at bounding box center [450, 103] width 53 height 9
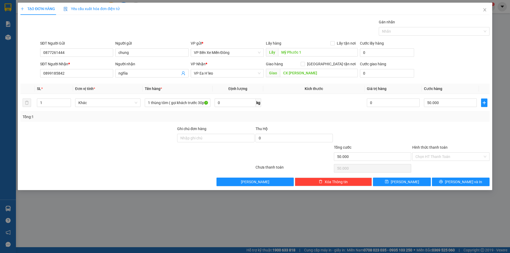
click at [400, 115] on div "Tổng: 1" at bounding box center [255, 117] width 465 height 6
drag, startPoint x: 460, startPoint y: 179, endPoint x: 454, endPoint y: 177, distance: 6.2
click at [460, 179] on button "Lưu và In" at bounding box center [461, 182] width 58 height 9
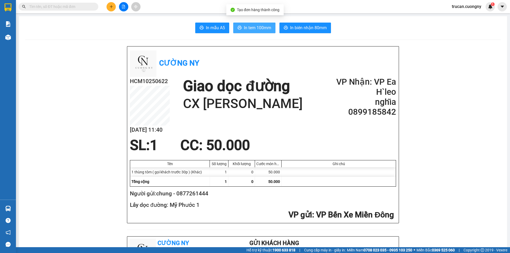
click at [253, 30] on span "In tem 100mm" at bounding box center [257, 27] width 27 height 7
click at [57, 10] on span at bounding box center [59, 7] width 80 height 8
click at [62, 9] on input "text" at bounding box center [60, 7] width 63 height 6
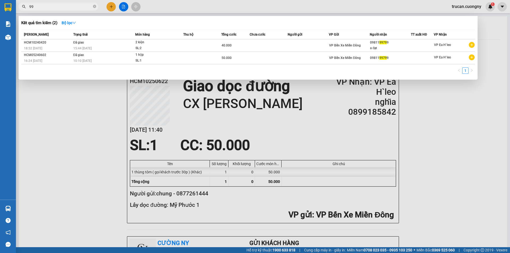
type input "9"
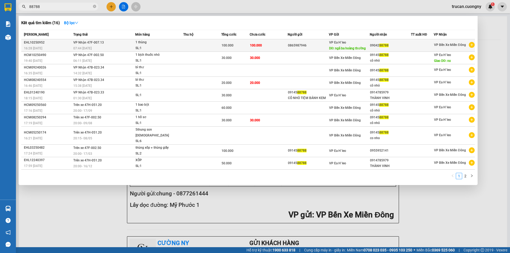
type input "88788"
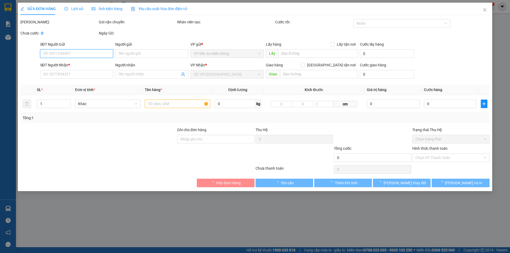
type input "0865987946"
type input "ngã ba hoàng thường"
type input "0904288788"
type input "100.000"
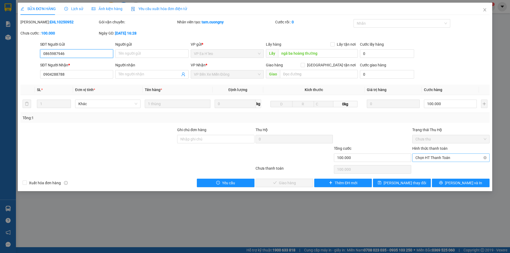
click at [451, 158] on span "Chọn HT Thanh Toán" at bounding box center [451, 158] width 71 height 8
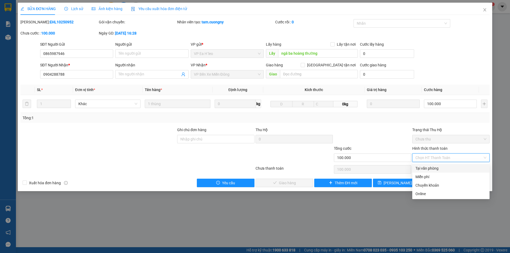
click at [438, 167] on div "Tại văn phòng" at bounding box center [451, 169] width 71 height 6
type input "0"
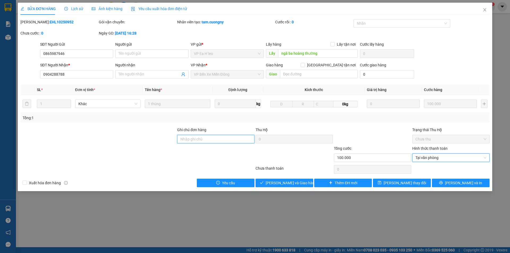
click at [227, 138] on input "Ghi chú đơn hàng" at bounding box center [215, 139] width 77 height 9
type input "ck cho Đạt"
click at [190, 167] on div at bounding box center [137, 169] width 235 height 11
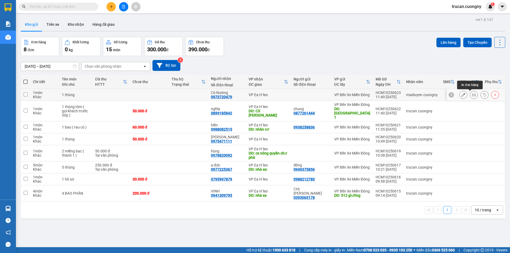
click at [471, 95] on button at bounding box center [474, 94] width 7 height 9
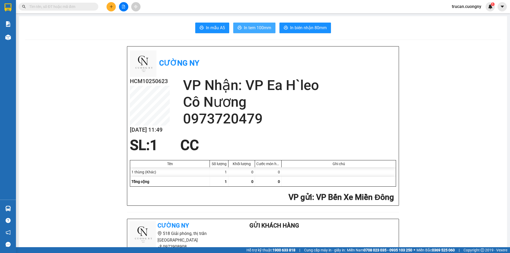
click at [241, 27] on button "In tem 100mm" at bounding box center [254, 28] width 42 height 11
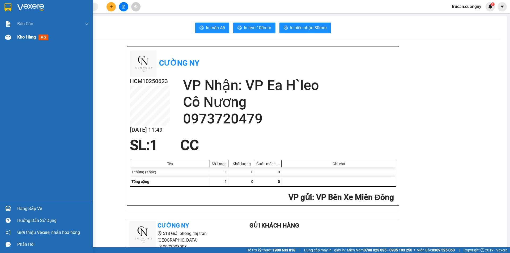
drag, startPoint x: 22, startPoint y: 46, endPoint x: 25, endPoint y: 43, distance: 4.3
click at [23, 45] on div "Báo cáo Báo cáo dòng tiền (nhân viên) Báo cáo dòng tiền (trạm) Kho hàng mới" at bounding box center [46, 108] width 93 height 183
click at [25, 42] on div "Kho hàng mới" at bounding box center [53, 37] width 72 height 13
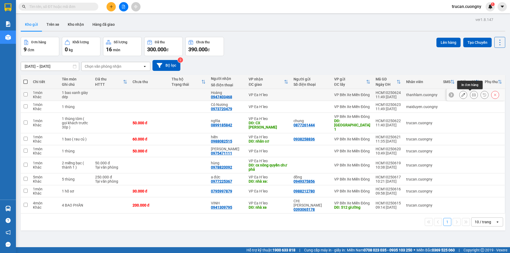
click at [472, 94] on icon at bounding box center [474, 95] width 4 height 4
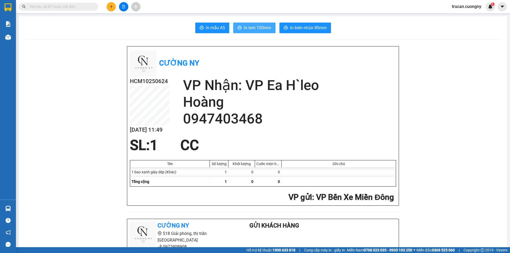
click at [253, 27] on span "In tem 100mm" at bounding box center [257, 27] width 27 height 7
